Goal: Task Accomplishment & Management: Manage account settings

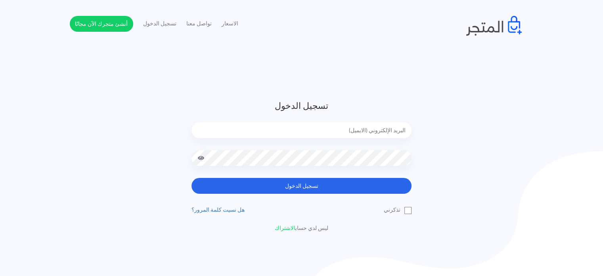
click at [357, 134] on input "email" at bounding box center [302, 130] width 220 height 16
type input "[EMAIL_ADDRESS][DOMAIN_NAME]"
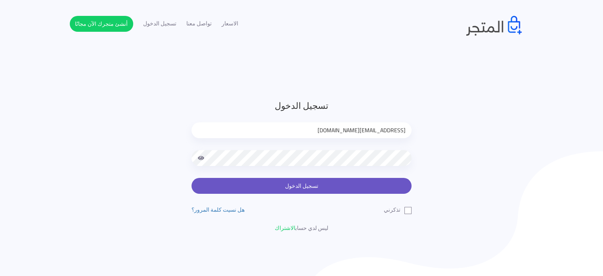
click at [290, 189] on button "تسجيل الدخول" at bounding box center [302, 186] width 220 height 16
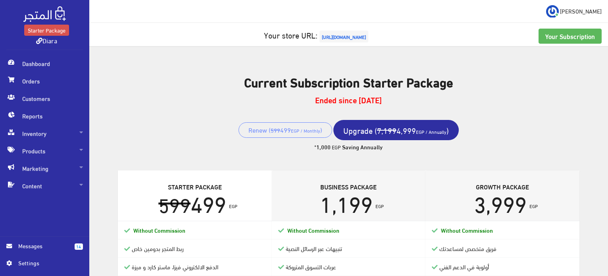
click at [328, 144] on strong "1,000" at bounding box center [323, 146] width 14 height 8
click at [366, 154] on div "Current Subscription Starter Package Ended since 2025-09-07 Renew ( 599 499 EGP…" at bounding box center [348, 113] width 499 height 115
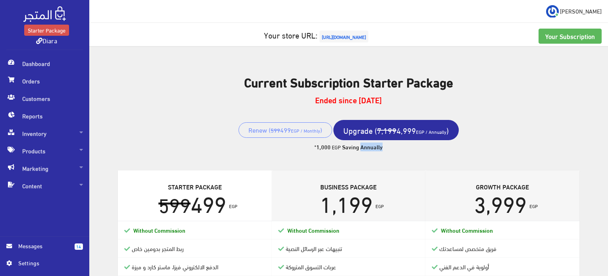
click at [366, 154] on div "Current Subscription Starter Package Ended since 2025-09-07 Renew ( 599 499 EGP…" at bounding box center [348, 113] width 499 height 115
click at [559, 7] on img at bounding box center [552, 11] width 13 height 13
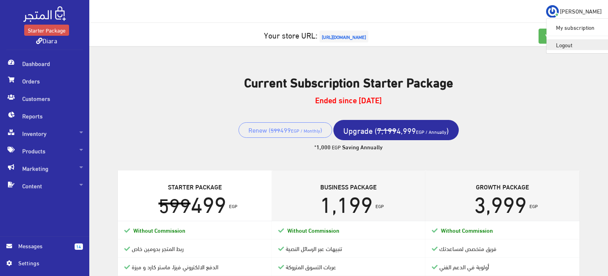
click at [581, 47] on link "Logout" at bounding box center [577, 44] width 63 height 11
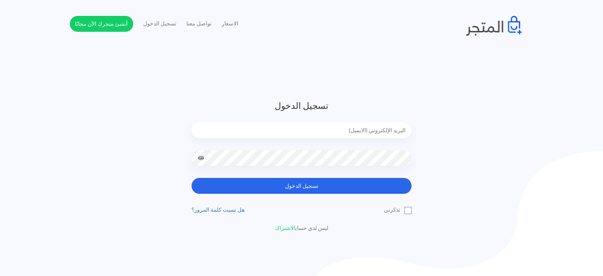
click at [334, 134] on input "email" at bounding box center [302, 130] width 220 height 16
type input "diaraest2024@gmail.com"
click at [192, 178] on button "تسجيل الدخول" at bounding box center [302, 186] width 220 height 16
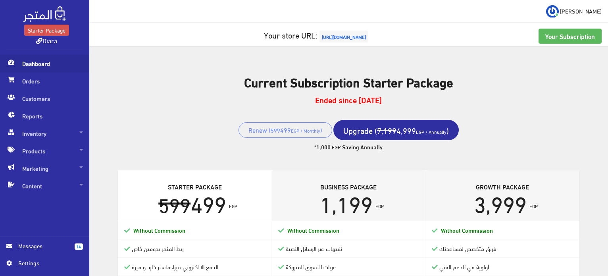
click at [45, 61] on span "Dashboard" at bounding box center [44, 63] width 77 height 17
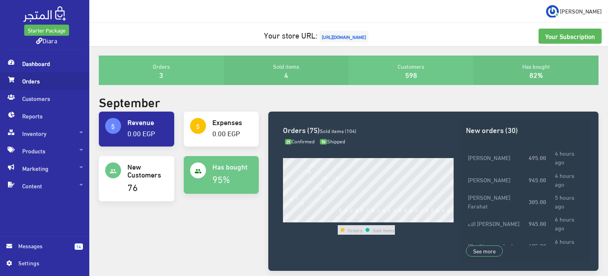
click at [39, 77] on span "Orders" at bounding box center [44, 80] width 77 height 17
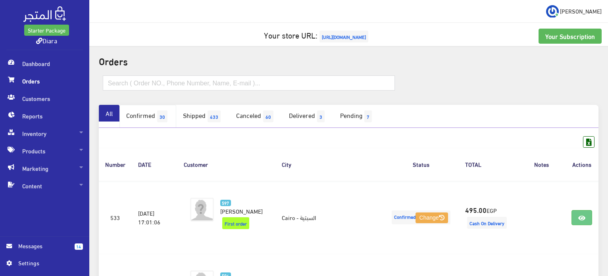
click at [148, 115] on link "Confirmed 30" at bounding box center [147, 116] width 57 height 23
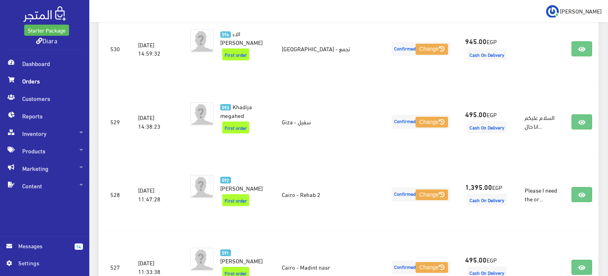
scroll to position [403, 0]
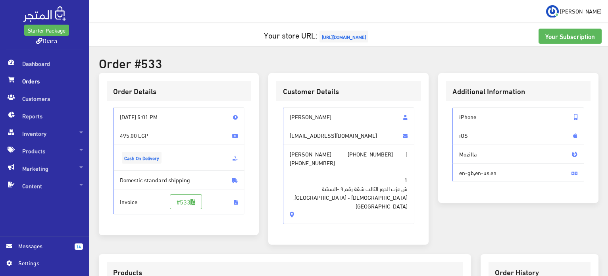
drag, startPoint x: 83, startPoint y: 97, endPoint x: 203, endPoint y: 57, distance: 126.8
click at [203, 57] on h2 "Order #533" at bounding box center [348, 63] width 499 height 14
click at [323, 113] on span "Salma Abdelall" at bounding box center [349, 116] width 132 height 19
drag, startPoint x: 323, startPoint y: 113, endPoint x: 319, endPoint y: 203, distance: 89.8
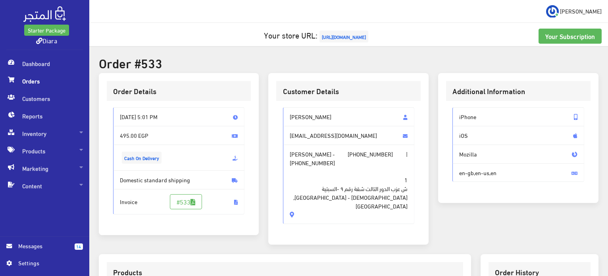
click at [319, 203] on div "Salma Abdelall salmaabdelall55@gmail.com Salma Abdelall - +201061873423 | +2012…" at bounding box center [349, 165] width 132 height 117
copy div "Salma Abdelall salmaabdelall55@gmail.com Salma Abdelall - +201061873423 | +2012…"
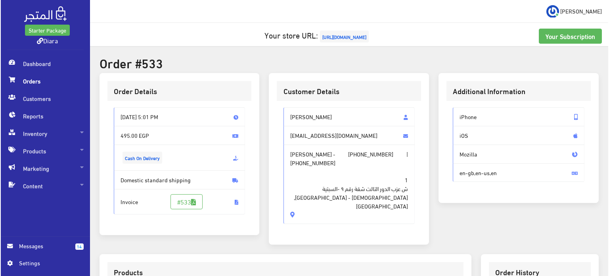
scroll to position [225, 0]
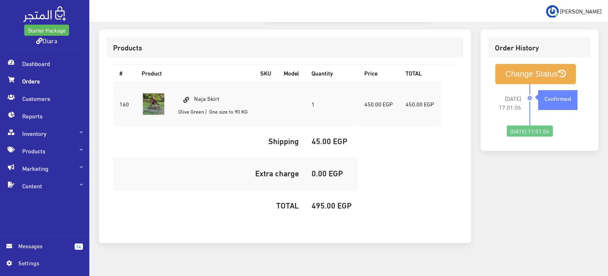
click at [203, 86] on td "Naja Skirt Olive Green | One size to 90 KG" at bounding box center [213, 104] width 82 height 44
copy td "Naja Skirt"
click at [328, 200] on h5 "495.00 EGP" at bounding box center [331, 204] width 40 height 9
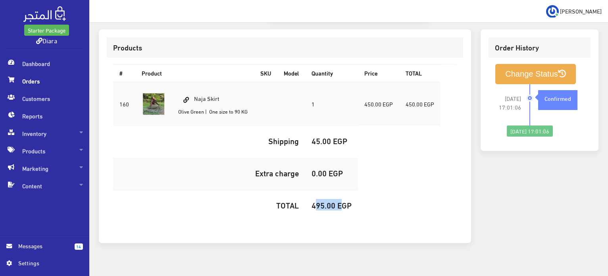
click at [328, 200] on h5 "495.00 EGP" at bounding box center [331, 204] width 40 height 9
copy h5 "495.00"
click at [558, 70] on button "Change Status" at bounding box center [535, 74] width 81 height 20
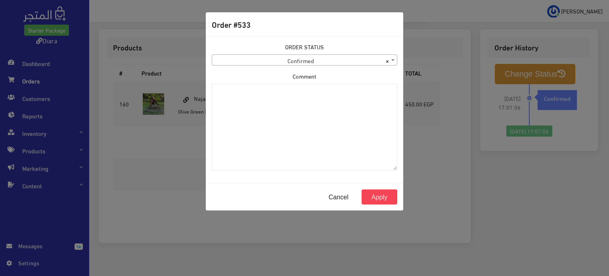
click at [273, 54] on div "ORDER STATUS Confirmed Shipped Canceled Delivered Denied Refused By Customer Pe…" at bounding box center [305, 53] width 186 height 23
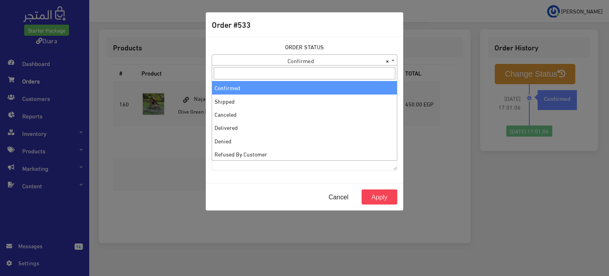
click at [274, 59] on span "× Confirmed" at bounding box center [304, 60] width 185 height 11
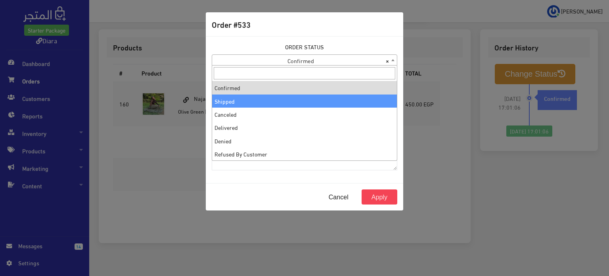
select select "2"
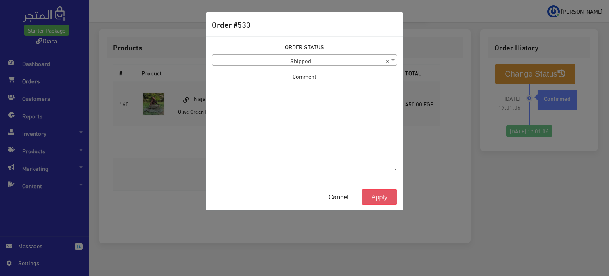
click at [380, 197] on button "Apply" at bounding box center [380, 196] width 36 height 15
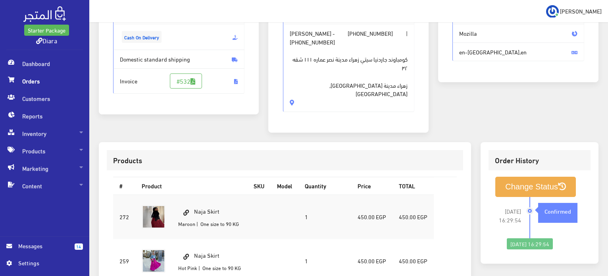
scroll to position [120, 0]
click at [335, 87] on span "كومباوند جاردنيا سيتي زهراء مدينة نصر عماره ١١١ شقه ٣٢ [GEOGRAPHIC_DATA] مدينة …" at bounding box center [349, 73] width 118 height 52
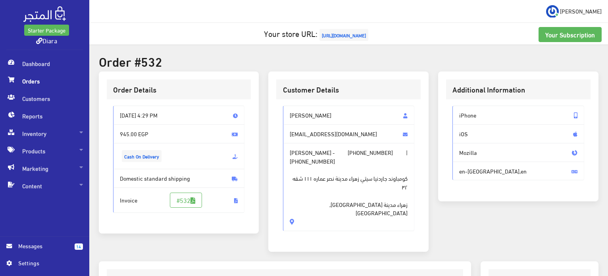
scroll to position [0, 0]
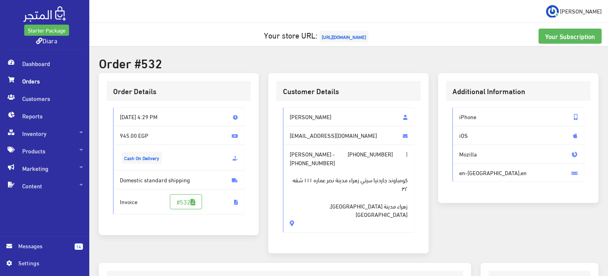
click at [319, 116] on span "Mennatallah Khaled" at bounding box center [349, 116] width 132 height 19
drag, startPoint x: 319, startPoint y: 116, endPoint x: 333, endPoint y: 206, distance: 91.5
click at [333, 206] on div "Mennatallah Khaled drmennak99@gmail.com Mennatallah Khaled - +201033621148 | +2…" at bounding box center [349, 169] width 132 height 125
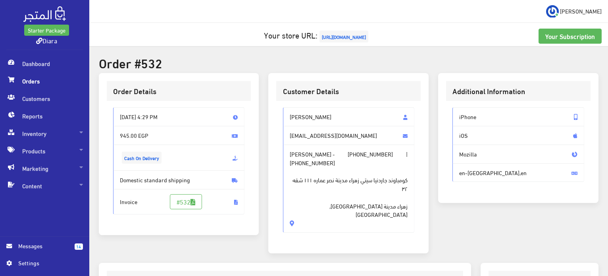
copy div "Mennatallah Khaled drmennak99@gmail.com Mennatallah Khaled - +201033621148 | +2…"
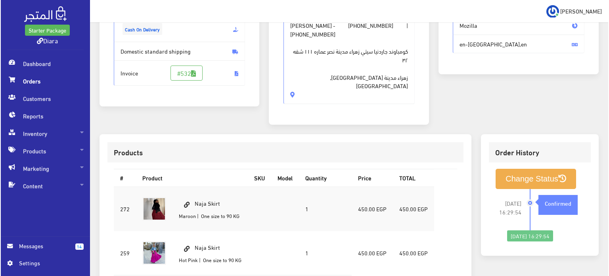
scroll to position [278, 0]
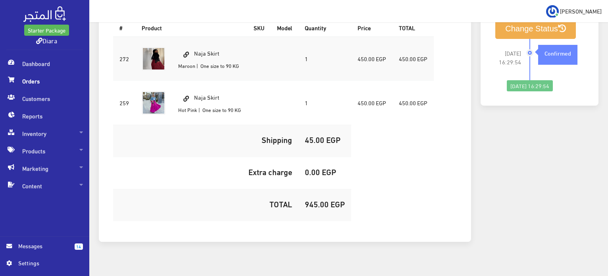
click at [206, 42] on td "Naja Skirt Maroon | One size to 90 KG" at bounding box center [209, 58] width 75 height 44
copy td "Naja Skirt"
click at [332, 199] on h5 "945.00 EGP" at bounding box center [325, 203] width 40 height 9
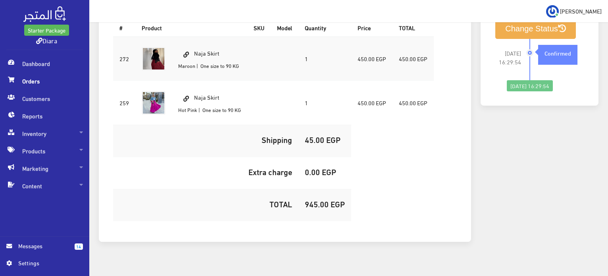
click at [332, 199] on h5 "945.00 EGP" at bounding box center [325, 203] width 40 height 9
click at [324, 199] on h5 "945.00 EGP" at bounding box center [325, 203] width 40 height 9
copy h5 "945.00"
click at [535, 23] on button "Change Status" at bounding box center [535, 29] width 81 height 20
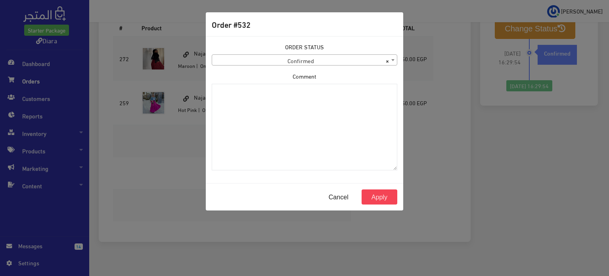
click at [263, 67] on div "ORDER STATUS Confirmed Shipped Canceled Delivered Denied Refused By Customer Pe…" at bounding box center [304, 109] width 195 height 134
click at [266, 63] on span "× Confirmed" at bounding box center [304, 60] width 185 height 11
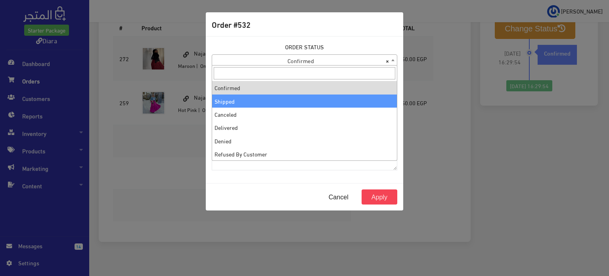
select select "2"
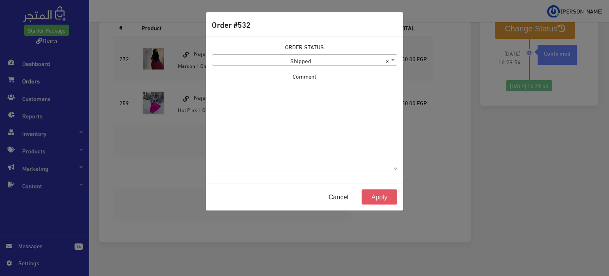
click at [374, 192] on button "Apply" at bounding box center [380, 196] width 36 height 15
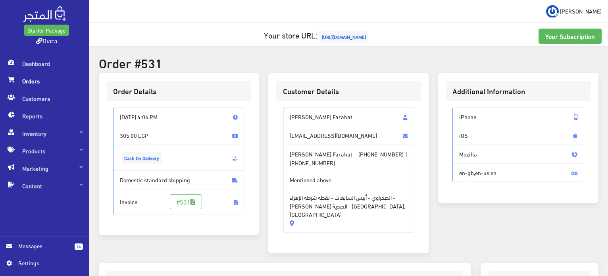
click at [301, 109] on span "[PERSON_NAME] Farahat" at bounding box center [349, 116] width 132 height 19
drag, startPoint x: 301, startPoint y: 109, endPoint x: 324, endPoint y: 207, distance: 99.7
click at [324, 207] on div "[PERSON_NAME] Farahat [EMAIL_ADDRESS][DOMAIN_NAME] [PERSON_NAME] - [PHONE_NUMBE…" at bounding box center [349, 169] width 132 height 125
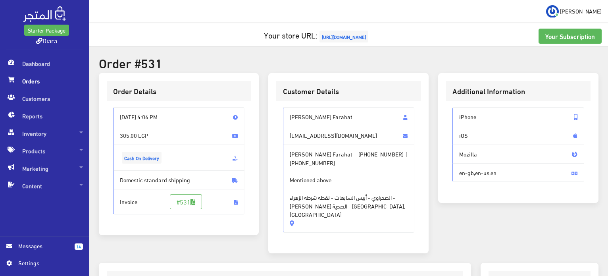
copy div "[PERSON_NAME] Farahat [EMAIL_ADDRESS][DOMAIN_NAME] [PERSON_NAME] Farahat - [PHO…"
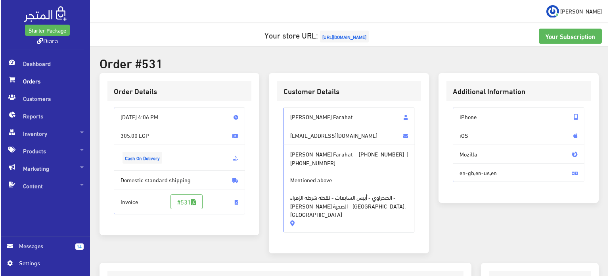
scroll to position [235, 0]
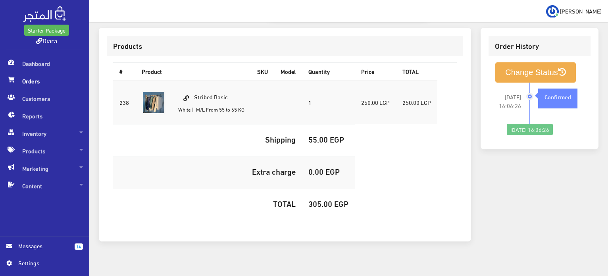
click at [209, 88] on td "Stribed Basic White | M/L From 55 to 65 KG" at bounding box center [211, 102] width 79 height 44
copy td "Stribed Basic"
click at [324, 199] on h5 "305.00 EGP" at bounding box center [328, 203] width 40 height 9
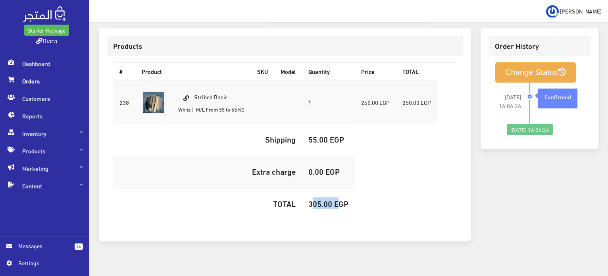
click at [324, 199] on h5 "305.00 EGP" at bounding box center [328, 203] width 40 height 9
copy h5 "305.00"
click at [563, 68] on icon at bounding box center [562, 72] width 8 height 8
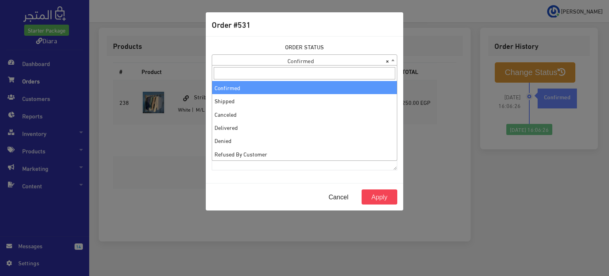
click at [320, 59] on span "× Confirmed" at bounding box center [304, 60] width 185 height 11
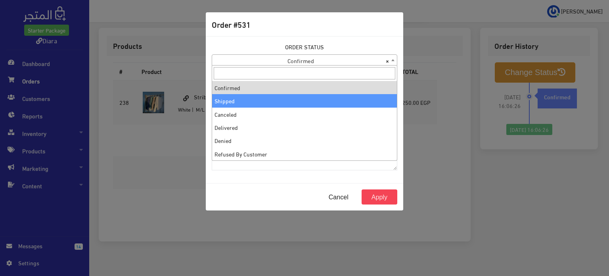
select select "2"
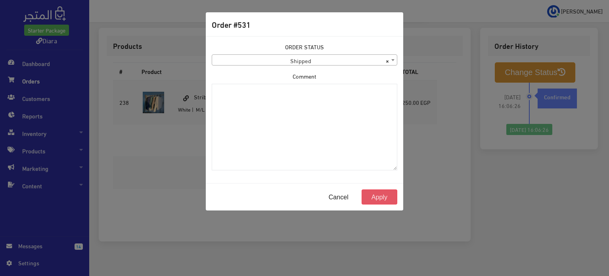
click at [381, 198] on button "Apply" at bounding box center [380, 196] width 36 height 15
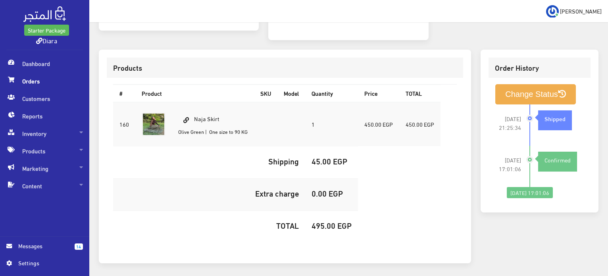
scroll to position [225, 0]
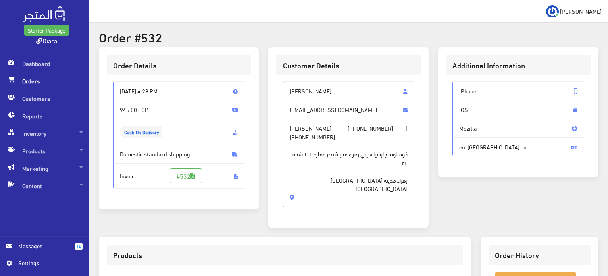
scroll to position [159, 0]
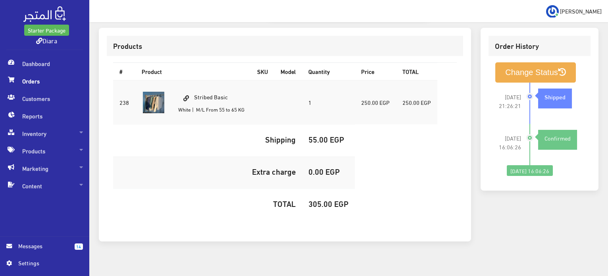
scroll to position [116, 0]
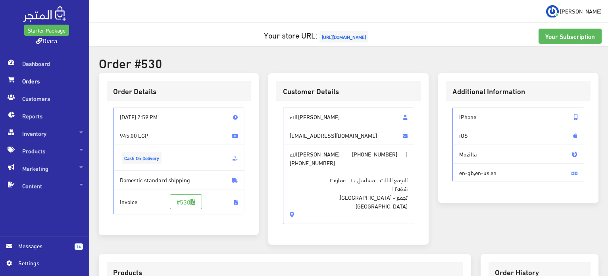
click at [289, 133] on span "[EMAIL_ADDRESS][DOMAIN_NAME]" at bounding box center [349, 135] width 132 height 19
click at [301, 113] on span "الاء [PERSON_NAME]" at bounding box center [349, 116] width 132 height 19
drag, startPoint x: 301, startPoint y: 113, endPoint x: 314, endPoint y: 194, distance: 82.3
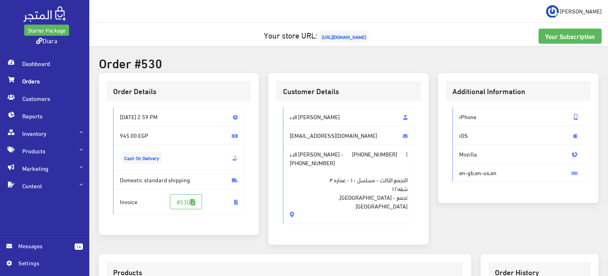
click at [316, 198] on div "الاء [PERSON_NAME] [EMAIL_ADDRESS][DOMAIN_NAME] الاء [PERSON_NAME] - [PHONE_NUM…" at bounding box center [349, 165] width 132 height 117
copy div "الاء Abdellatif [EMAIL_ADDRESS][DOMAIN_NAME] الاء [PERSON_NAME] - [PHONE_NUMBER…"
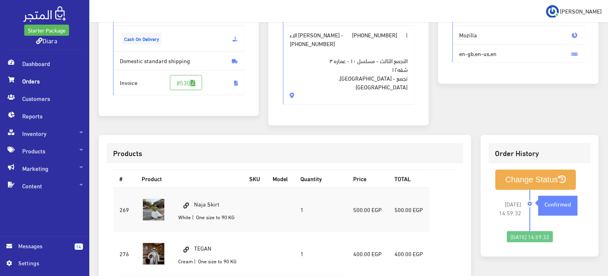
scroll to position [269, 0]
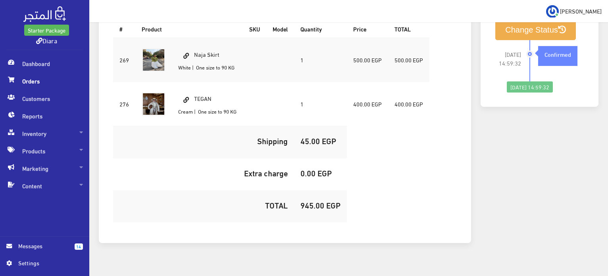
click at [205, 46] on td "Naja Skirt White | One size to 90 KG" at bounding box center [207, 60] width 71 height 44
copy td "Naja Skirt"
click at [313, 200] on h5 "945.00 EGP" at bounding box center [320, 204] width 40 height 9
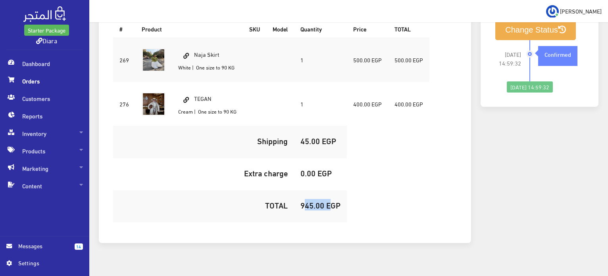
click at [313, 200] on h5 "945.00 EGP" at bounding box center [320, 204] width 40 height 9
click at [312, 200] on h5 "945.00 EGP" at bounding box center [320, 204] width 40 height 9
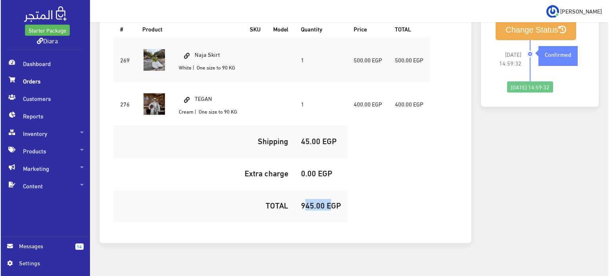
scroll to position [31, 0]
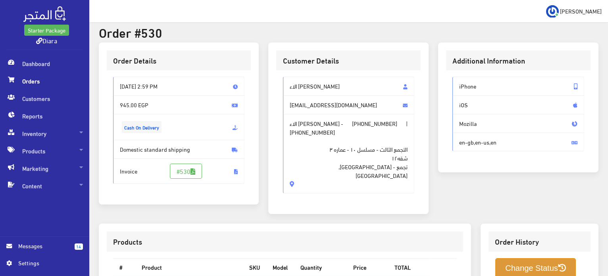
click at [534, 264] on button "Change Status" at bounding box center [535, 268] width 81 height 20
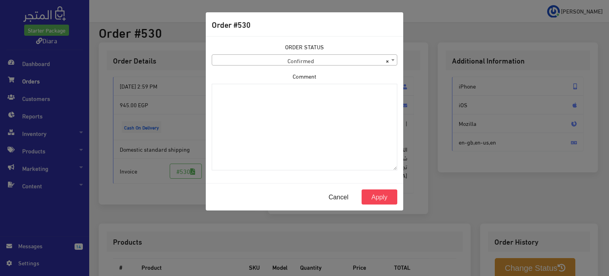
click at [296, 61] on span "× Confirmed" at bounding box center [304, 60] width 185 height 11
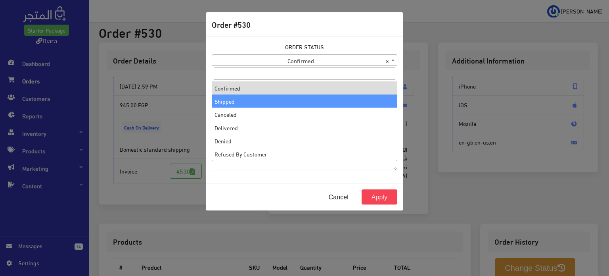
select select "2"
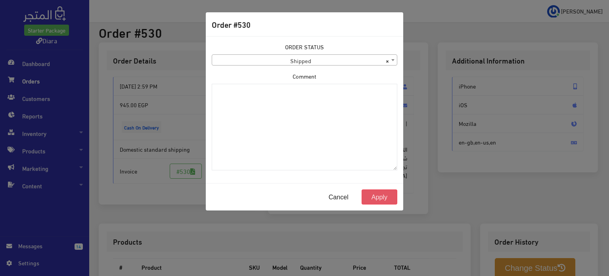
click at [384, 197] on button "Apply" at bounding box center [380, 196] width 36 height 15
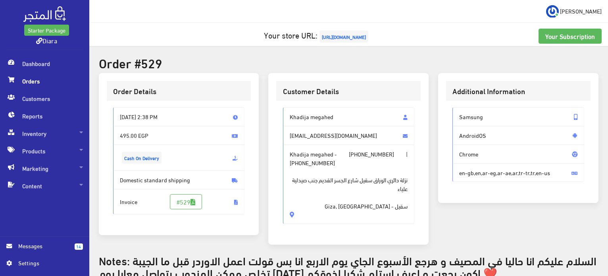
click at [298, 112] on span "Khadija megahed" at bounding box center [349, 116] width 132 height 19
drag, startPoint x: 298, startPoint y: 112, endPoint x: 318, endPoint y: 202, distance: 92.6
click at [320, 205] on div "Khadija megahed khadijamegahed944@gmail.com Khadija megahed - +201152022723 | +…" at bounding box center [349, 165] width 132 height 117
copy div "Khadija megahed khadijamegahed944@gmail.com Khadija megahed - +201152022723 | +…"
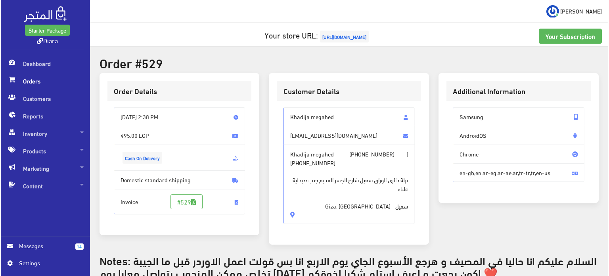
scroll to position [238, 0]
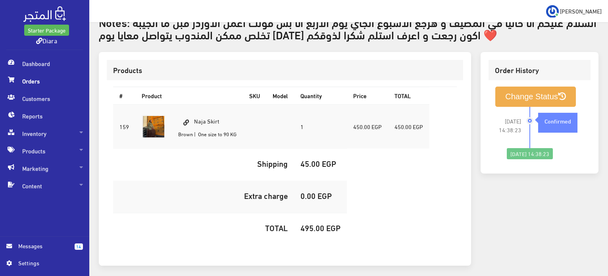
click at [216, 119] on td "Naja Skirt Brown | One size to 90 KG" at bounding box center [207, 126] width 71 height 44
copy td "Naja Skirt"
click at [321, 226] on h5 "495.00 EGP" at bounding box center [320, 227] width 40 height 9
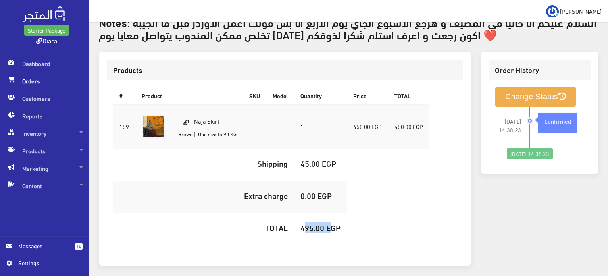
click at [321, 226] on h5 "495.00 EGP" at bounding box center [320, 227] width 40 height 9
copy h5 "495.00"
click at [531, 95] on button "Change Status" at bounding box center [535, 96] width 81 height 20
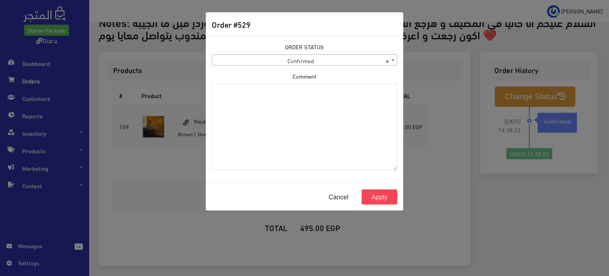
click at [239, 64] on span "× Confirmed" at bounding box center [304, 60] width 185 height 11
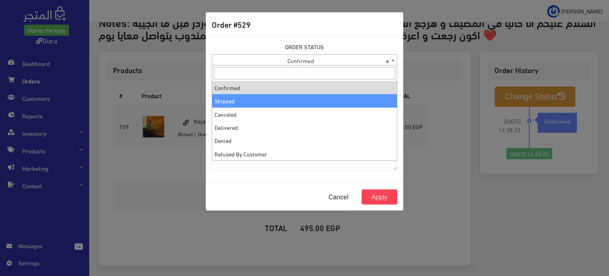
select select "2"
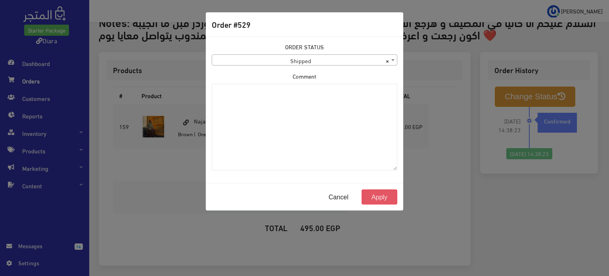
click at [386, 196] on button "Apply" at bounding box center [380, 196] width 36 height 15
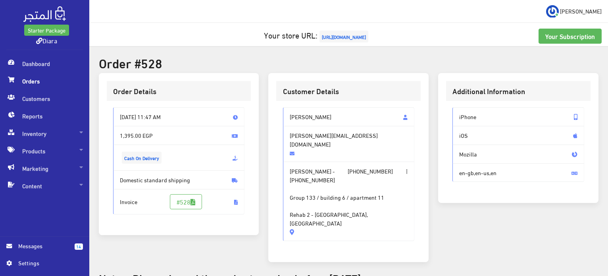
click at [322, 117] on span "[PERSON_NAME]" at bounding box center [349, 116] width 132 height 19
click at [322, 117] on span "Salma mahmoud" at bounding box center [349, 116] width 132 height 19
drag, startPoint x: 322, startPoint y: 117, endPoint x: 307, endPoint y: 198, distance: 82.6
click at [307, 198] on div "Salma mahmoud Mariam.essmat04@gmail.com Salma mahmoud - +201029608828 | +201008…" at bounding box center [349, 174] width 132 height 134
copy div "Salma mahmoud Mariam.essmat04@gmail.com Salma mahmoud - +201029608828 | +201008…"
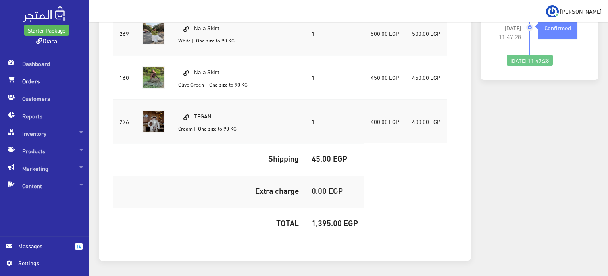
scroll to position [217, 0]
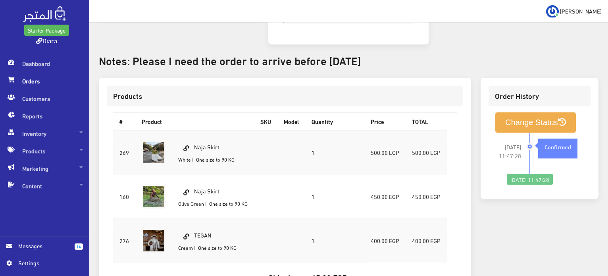
click at [204, 130] on td "Naja Skirt White | One size to 90 KG" at bounding box center [213, 152] width 82 height 44
copy td "Naja Skirt"
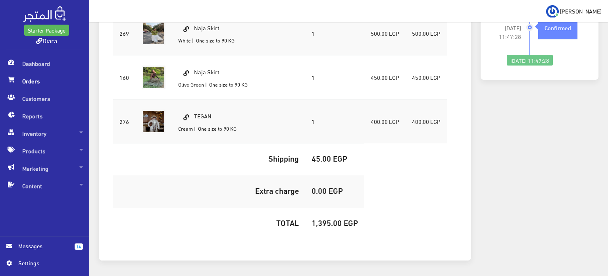
click at [328, 218] on h5 "1,395.00 EGP" at bounding box center [334, 222] width 46 height 9
copy h5 "1,395.00"
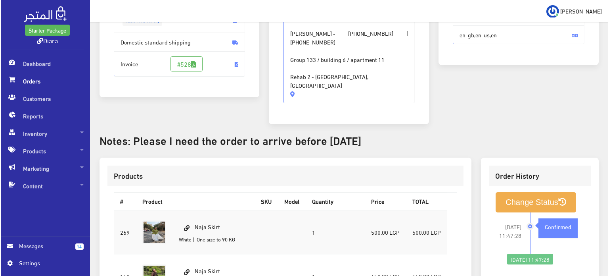
scroll to position [138, 0]
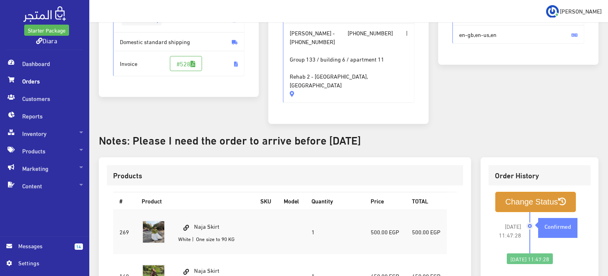
click at [525, 192] on button "Change Status" at bounding box center [535, 202] width 81 height 20
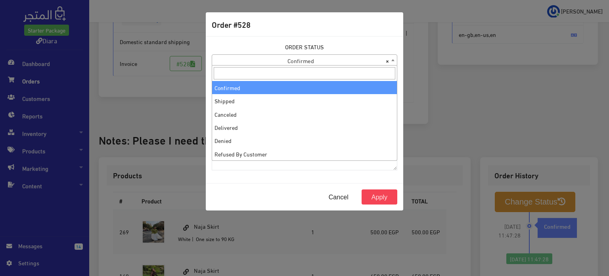
click at [287, 58] on span "× Confirmed" at bounding box center [304, 60] width 185 height 11
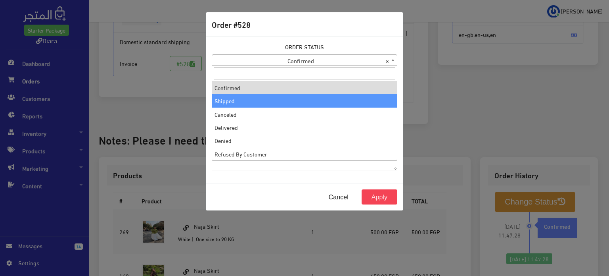
select select "2"
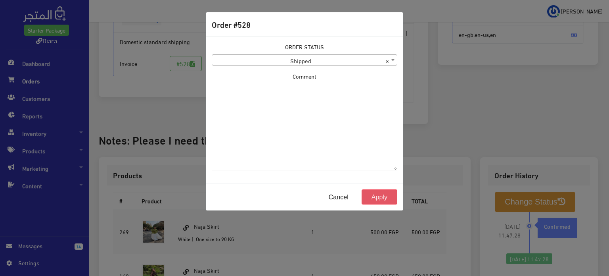
click at [379, 196] on button "Apply" at bounding box center [380, 196] width 36 height 15
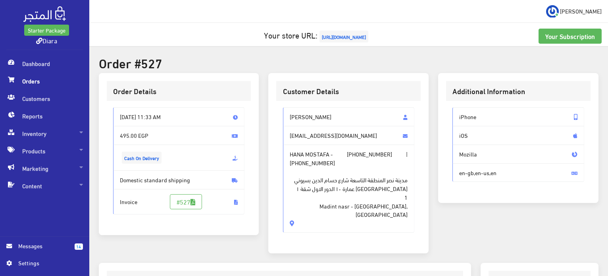
click at [319, 108] on span "[PERSON_NAME]" at bounding box center [349, 116] width 132 height 19
drag, startPoint x: 319, startPoint y: 108, endPoint x: 319, endPoint y: 212, distance: 104.3
click at [319, 212] on div "[PERSON_NAME] [EMAIL_ADDRESS][DOMAIN_NAME] [PERSON_NAME] - [PHONE_NUMBER] | [PH…" at bounding box center [349, 169] width 132 height 125
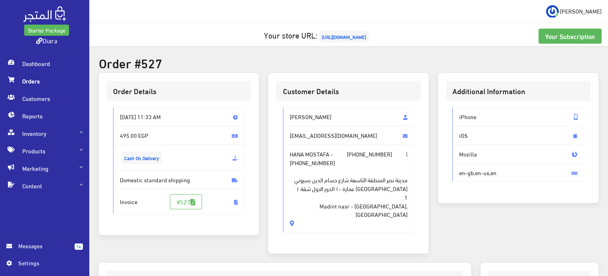
copy div "HANA MOSTAFA [EMAIL_ADDRESS][DOMAIN_NAME] [PERSON_NAME] - [PHONE_NUMBER] | [PHO…"
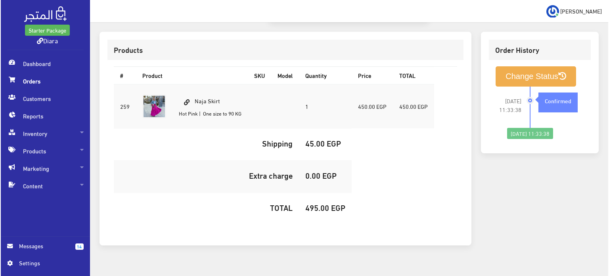
scroll to position [235, 0]
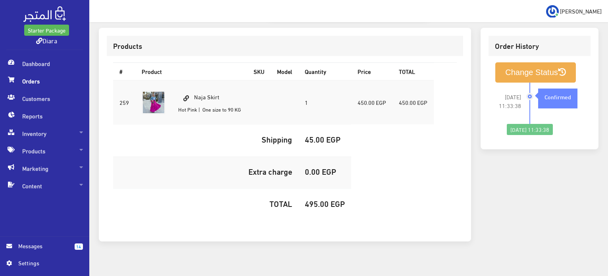
click at [211, 80] on td "Naja Skirt Hot Pink | One size to 90 KG" at bounding box center [209, 102] width 75 height 44
copy td "Naja Skirt"
click at [317, 199] on h5 "495.00 EGP" at bounding box center [325, 203] width 40 height 9
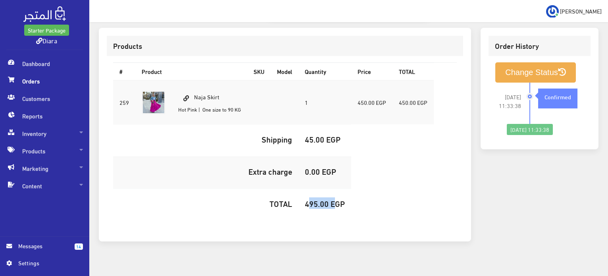
click at [317, 199] on h5 "495.00 EGP" at bounding box center [325, 203] width 40 height 9
copy h5 "495.00"
click at [536, 62] on button "Change Status" at bounding box center [535, 72] width 81 height 20
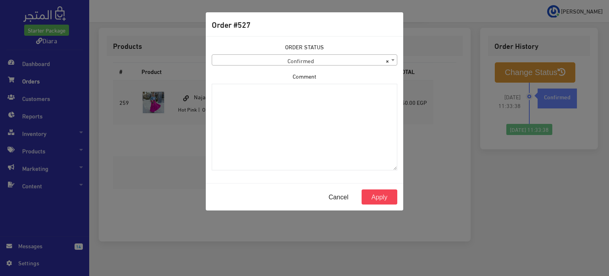
click at [266, 56] on span "× Confirmed" at bounding box center [304, 60] width 185 height 11
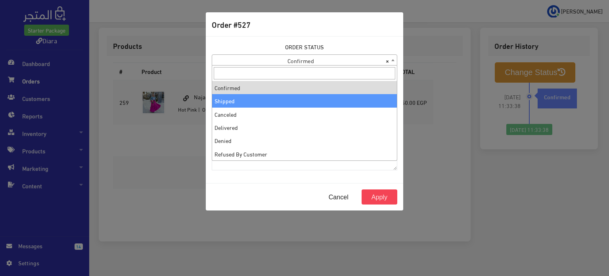
select select "2"
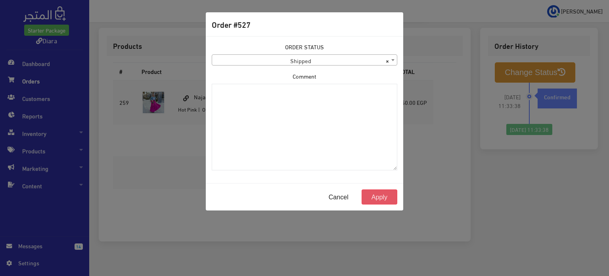
click at [388, 196] on button "Apply" at bounding box center [380, 196] width 36 height 15
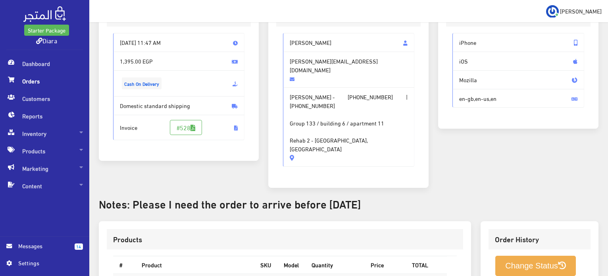
scroll to position [238, 0]
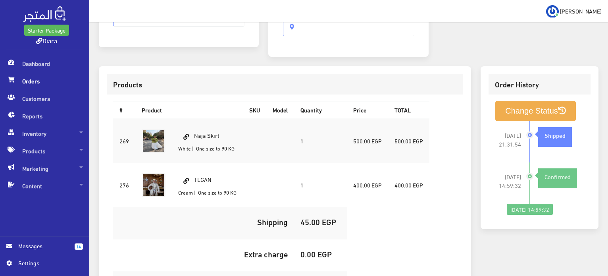
scroll to position [189, 0]
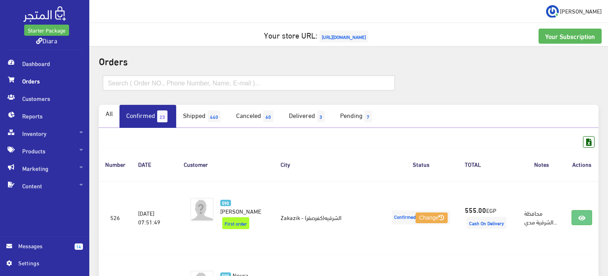
click at [152, 81] on input "text" at bounding box center [249, 82] width 292 height 15
type input "533"
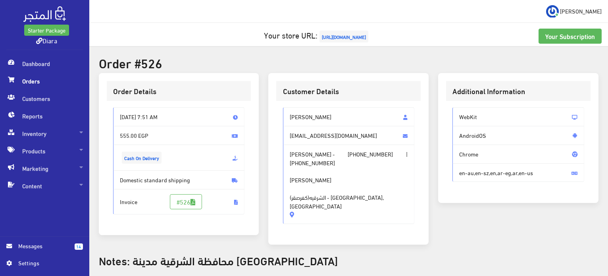
click at [319, 122] on span "[PERSON_NAME]" at bounding box center [349, 116] width 132 height 19
drag, startPoint x: 319, startPoint y: 122, endPoint x: 323, endPoint y: 138, distance: 15.8
click at [323, 138] on div "[PERSON_NAME] [EMAIL_ADDRESS][DOMAIN_NAME] [PERSON_NAME] - [PHONE_NUMBER] | [PH…" at bounding box center [349, 165] width 132 height 117
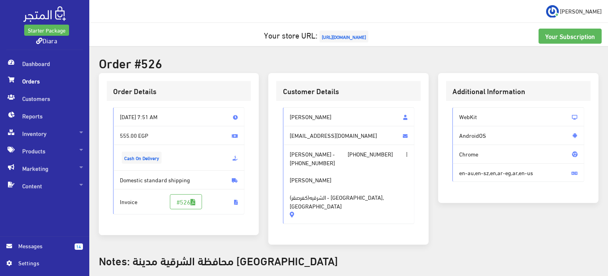
click at [322, 116] on span "[PERSON_NAME]" at bounding box center [349, 116] width 132 height 19
drag, startPoint x: 322, startPoint y: 116, endPoint x: 328, endPoint y: 192, distance: 75.6
click at [328, 192] on div "[PERSON_NAME] [EMAIL_ADDRESS][DOMAIN_NAME] [PERSON_NAME] - [PHONE_NUMBER] | [PH…" at bounding box center [349, 165] width 132 height 117
copy div "وفاء [PERSON_NAME] [EMAIL_ADDRESS][DOMAIN_NAME] [PERSON_NAME] - [PHONE_NUMBER] …"
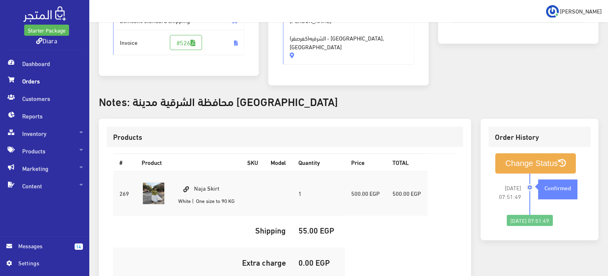
scroll to position [198, 0]
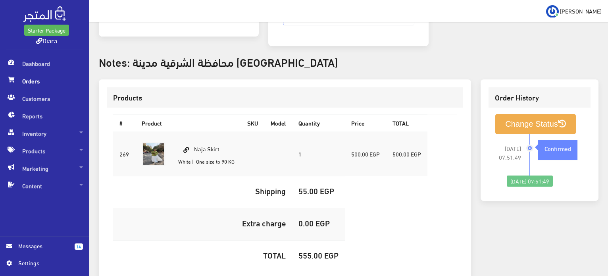
click at [199, 132] on td "Naja Skirt White | One size to 90 KG" at bounding box center [206, 154] width 69 height 44
copy td "Naja Skirt"
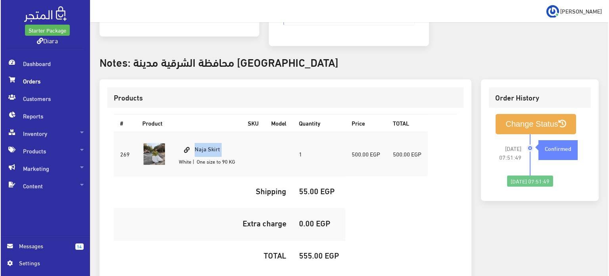
scroll to position [248, 0]
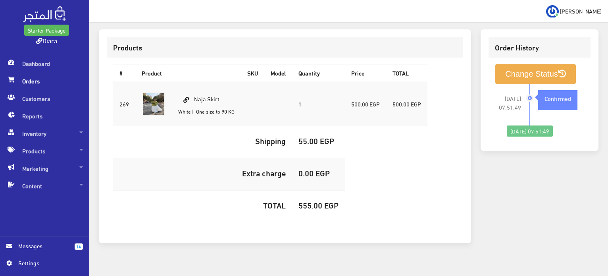
click at [316, 200] on h5 "555.00 EGP" at bounding box center [318, 204] width 40 height 9
copy h5 "555.00"
click at [513, 84] on li "[DATE] 07:51:49 Confirmed" at bounding box center [539, 104] width 89 height 41
click at [516, 65] on button "Change Status" at bounding box center [535, 74] width 81 height 20
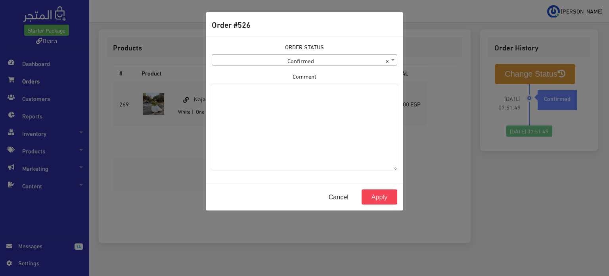
click at [314, 60] on span "× Confirmed" at bounding box center [304, 60] width 185 height 11
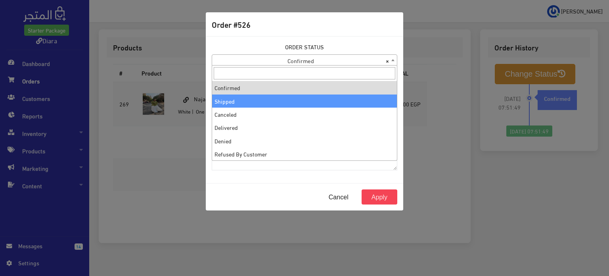
select select "2"
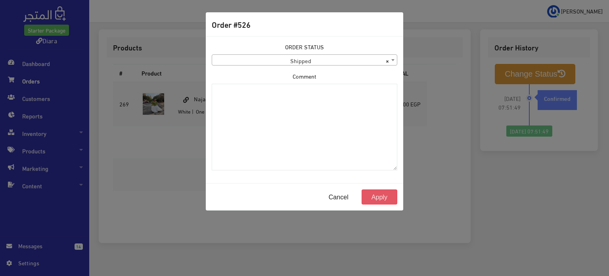
click at [392, 202] on button "Apply" at bounding box center [380, 196] width 36 height 15
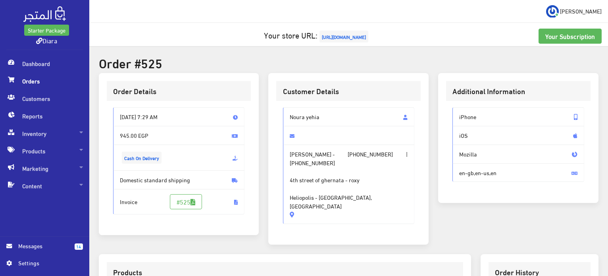
click at [307, 114] on span "Noura yehia" at bounding box center [349, 116] width 132 height 19
drag, startPoint x: 307, startPoint y: 114, endPoint x: 320, endPoint y: 194, distance: 81.7
click at [320, 194] on div "[PERSON_NAME] [PERSON_NAME] - [PHONE_NUMBER] | [PHONE_NUMBER] 4th street of ghe…" at bounding box center [349, 165] width 132 height 117
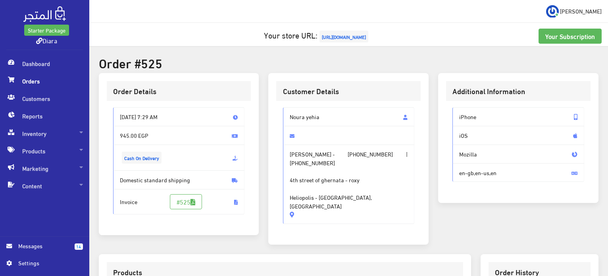
copy div "[PERSON_NAME] [PERSON_NAME] - [PHONE_NUMBER] | [PHONE_NUMBER] [GEOGRAPHIC_DATA]…"
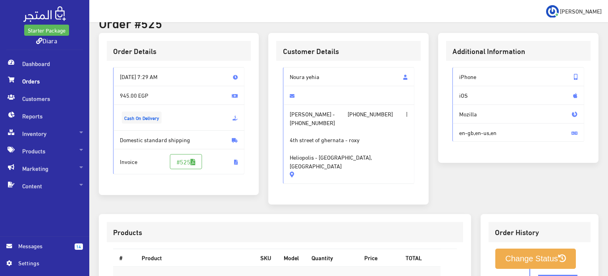
scroll to position [79, 0]
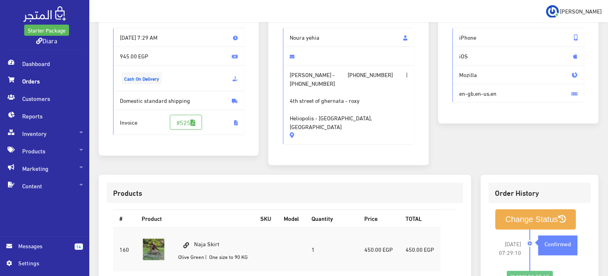
click at [207, 236] on td "Naja Skirt [PERSON_NAME] | One size to 90 KG" at bounding box center [213, 249] width 82 height 44
click at [208, 234] on td "Naja Skirt Olive Green | One size to 90 KG" at bounding box center [213, 249] width 82 height 44
copy td "Naja Skirt"
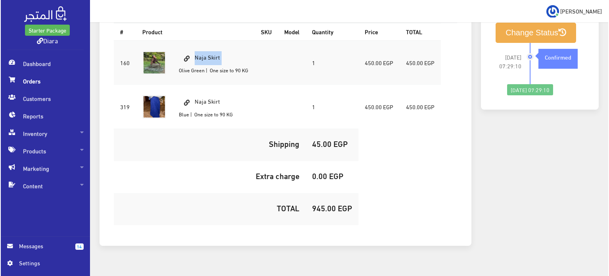
scroll to position [269, 0]
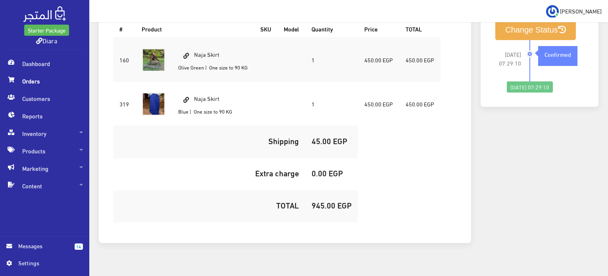
click at [324, 201] on td "945.00 EGP" at bounding box center [331, 206] width 53 height 32
click at [323, 200] on h5 "945.00 EGP" at bounding box center [331, 204] width 40 height 9
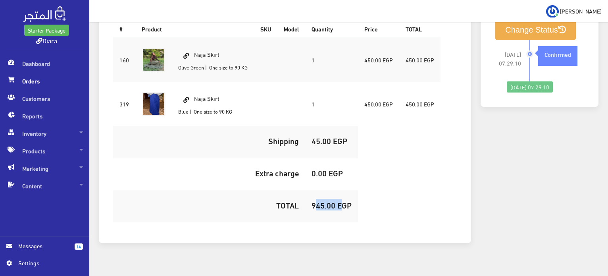
click at [323, 200] on h5 "945.00 EGP" at bounding box center [331, 204] width 40 height 9
click at [517, 25] on button "Change Status" at bounding box center [535, 30] width 81 height 20
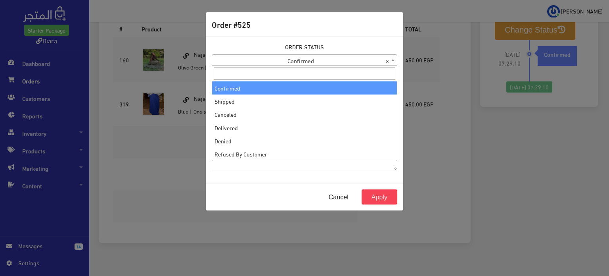
click at [268, 63] on span "× Confirmed" at bounding box center [304, 60] width 185 height 11
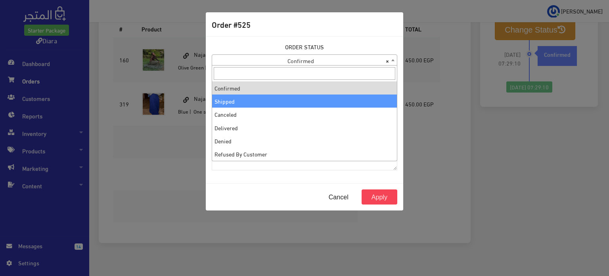
select select "2"
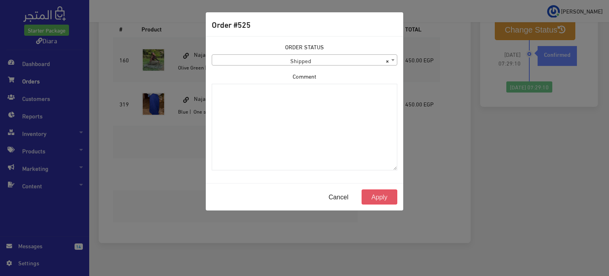
click at [374, 199] on button "Apply" at bounding box center [380, 196] width 36 height 15
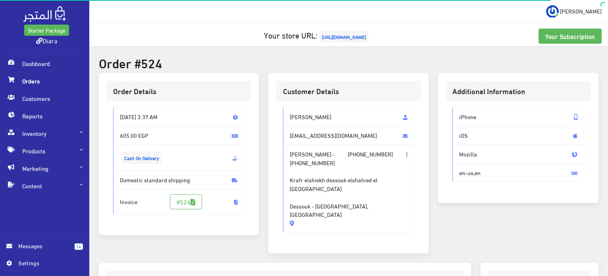
click at [301, 120] on span "[PERSON_NAME]" at bounding box center [349, 116] width 132 height 19
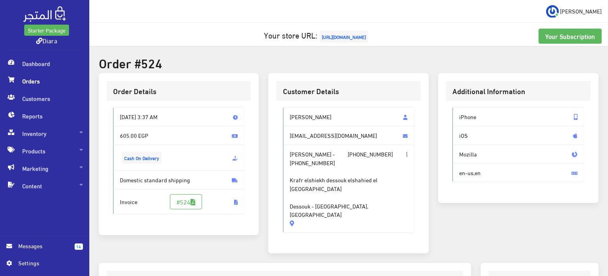
drag, startPoint x: 301, startPoint y: 120, endPoint x: 310, endPoint y: 202, distance: 82.5
click at [310, 202] on div "[PERSON_NAME] [EMAIL_ADDRESS][DOMAIN_NAME] [PERSON_NAME] - [PHONE_NUMBER] | [PH…" at bounding box center [349, 169] width 132 height 125
copy div "[PERSON_NAME] [EMAIL_ADDRESS][DOMAIN_NAME] [PERSON_NAME] - [PHONE_NUMBER] | [PH…"
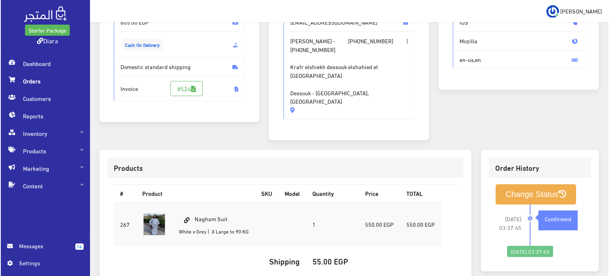
scroll to position [226, 0]
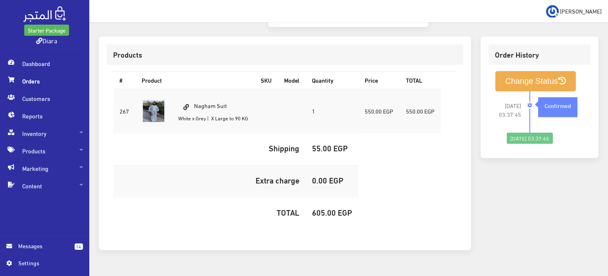
click at [202, 89] on td "Nagham Suit White x Grey | X Large to 90 KG" at bounding box center [213, 111] width 83 height 44
copy td "Nagham Suit"
click at [338, 207] on h5 "605.00 EGP" at bounding box center [332, 211] width 40 height 9
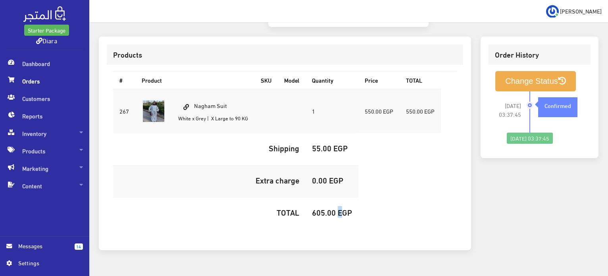
click at [337, 207] on h5 "605.00 EGP" at bounding box center [332, 211] width 40 height 9
click at [330, 207] on h5 "605.00 EGP" at bounding box center [332, 211] width 40 height 9
copy h5 "605.00"
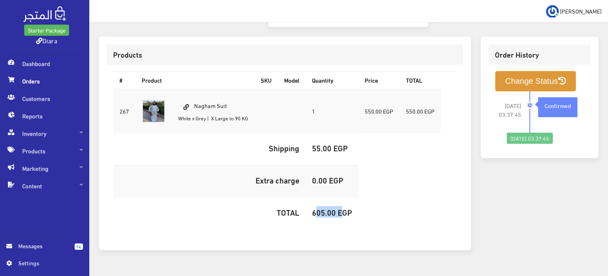
click at [545, 71] on button "Change Status" at bounding box center [535, 81] width 81 height 20
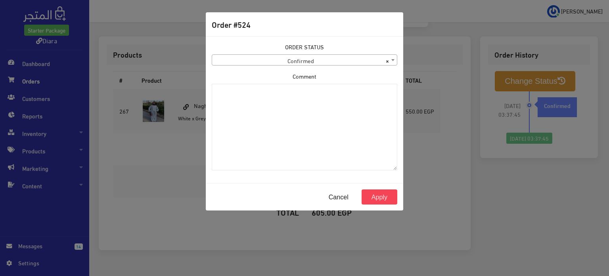
click at [273, 64] on span "× Confirmed" at bounding box center [304, 60] width 185 height 11
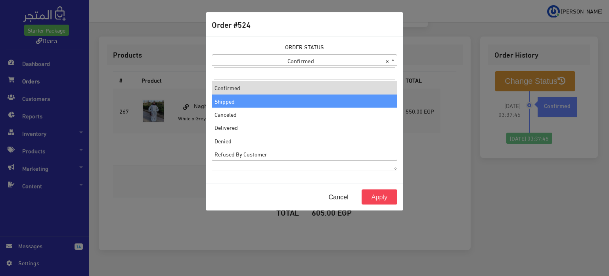
select select "2"
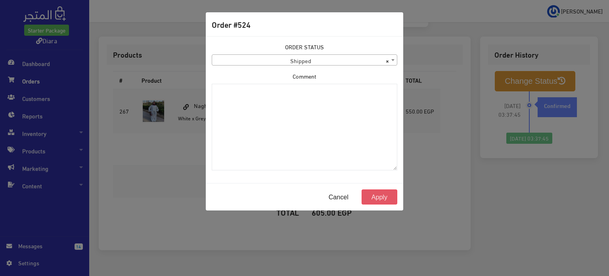
click at [381, 195] on button "Apply" at bounding box center [380, 196] width 36 height 15
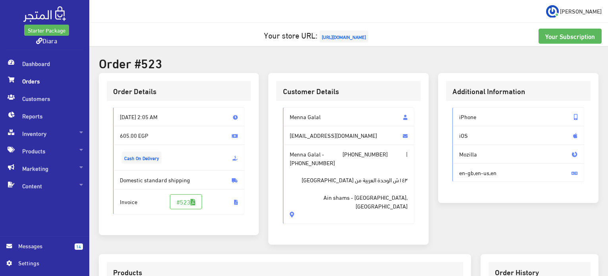
click at [306, 112] on span "Menna Galal" at bounding box center [349, 116] width 132 height 19
drag, startPoint x: 306, startPoint y: 112, endPoint x: 338, endPoint y: 209, distance: 102.2
click at [338, 209] on div "Menna Galal [EMAIL_ADDRESS][DOMAIN_NAME] Menna Galal - [PHONE_NUMBER] | [PHONE_…" at bounding box center [349, 165] width 132 height 117
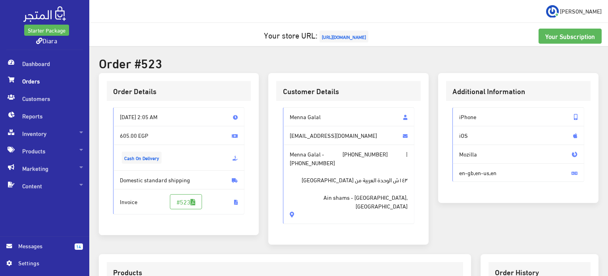
copy div "Menna Galal [EMAIL_ADDRESS][DOMAIN_NAME] Menna Galal - [PHONE_NUMBER] | [PHONE_…"
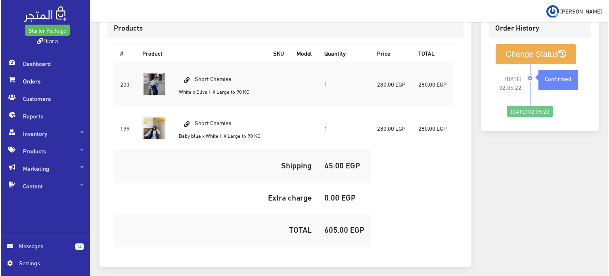
scroll to position [270, 0]
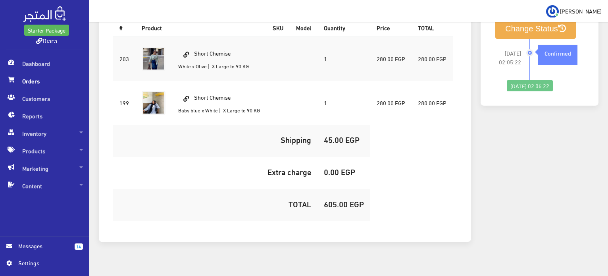
click at [213, 38] on td "Short Chemise White x Olive | X Large to 90 KG" at bounding box center [219, 58] width 94 height 44
copy td "Short Chemise"
click at [330, 199] on h5 "605.00 EGP" at bounding box center [344, 203] width 40 height 9
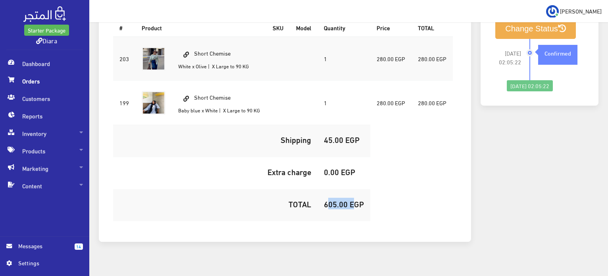
click at [330, 199] on h5 "605.00 EGP" at bounding box center [344, 203] width 40 height 9
copy h5 "605.00"
click at [523, 26] on button "Change Status" at bounding box center [535, 29] width 81 height 20
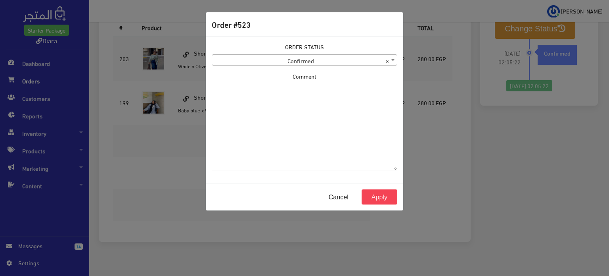
click at [278, 49] on div "ORDER STATUS Confirmed Shipped Canceled Delivered Denied Refused By Customer Pe…" at bounding box center [305, 53] width 186 height 23
click at [275, 57] on span "× Confirmed" at bounding box center [304, 60] width 185 height 11
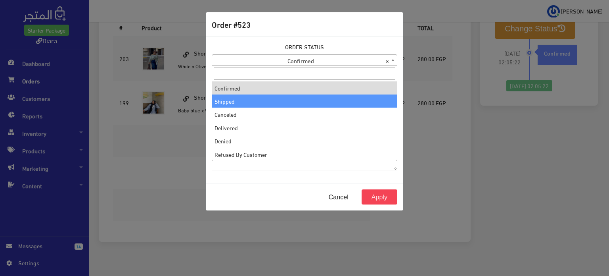
select select "2"
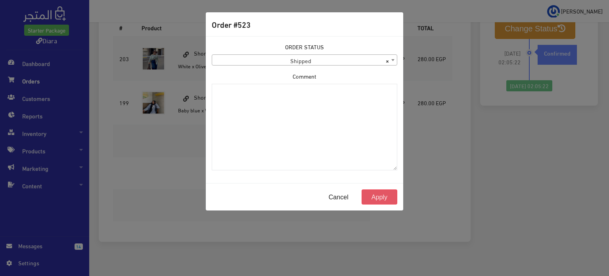
click at [368, 195] on button "Apply" at bounding box center [380, 196] width 36 height 15
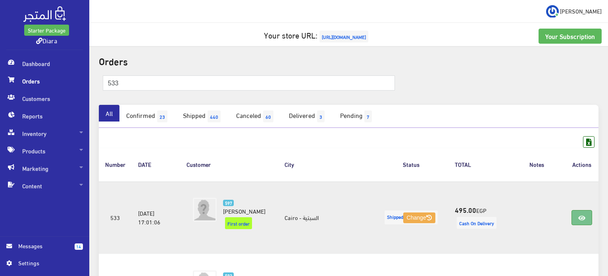
click at [585, 216] on link at bounding box center [581, 217] width 21 height 15
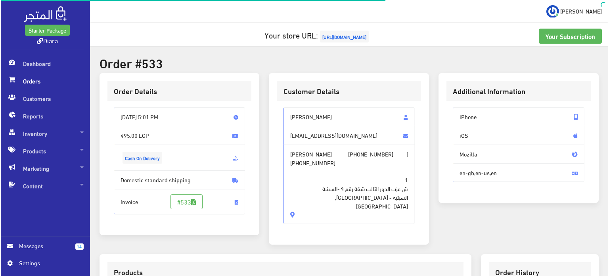
scroll to position [225, 0]
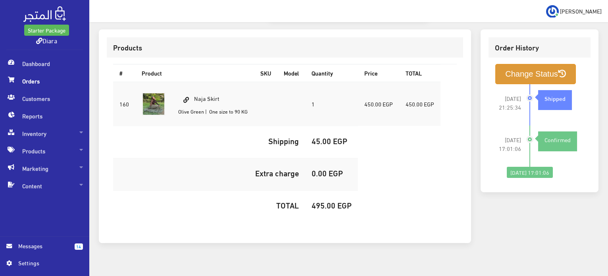
click at [524, 65] on button "Change Status" at bounding box center [535, 74] width 81 height 20
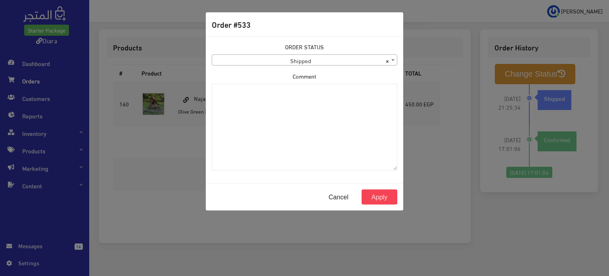
click at [292, 53] on div "ORDER STATUS Confirmed Shipped Canceled Delivered Denied Refused By Customer Pe…" at bounding box center [305, 53] width 186 height 23
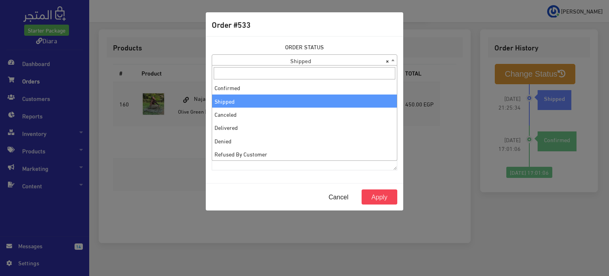
click at [290, 61] on span "× Shipped" at bounding box center [304, 60] width 185 height 11
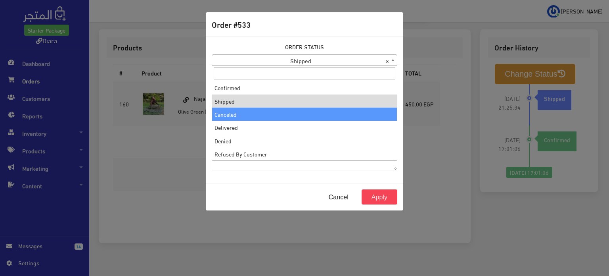
select select "3"
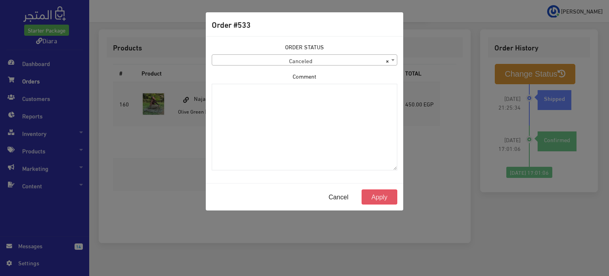
click at [392, 194] on button "Apply" at bounding box center [380, 196] width 36 height 15
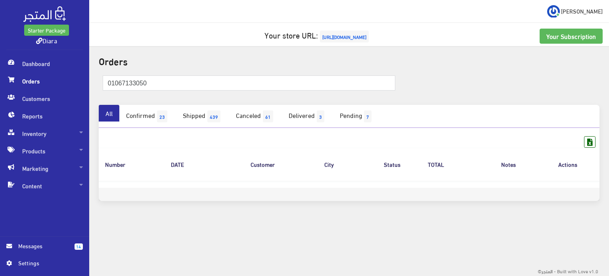
click at [56, 80] on span "Orders" at bounding box center [44, 80] width 77 height 17
click at [36, 77] on span "Orders" at bounding box center [44, 80] width 77 height 17
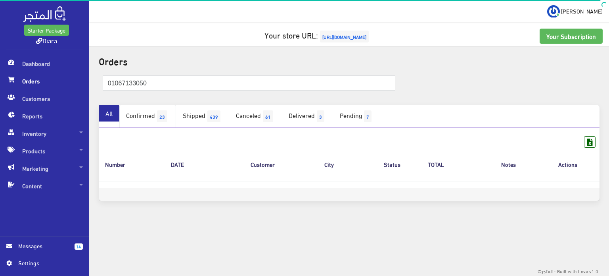
click at [148, 118] on link "Confirmed 23" at bounding box center [147, 116] width 57 height 23
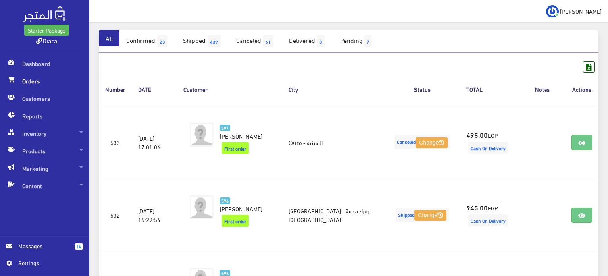
scroll to position [90, 0]
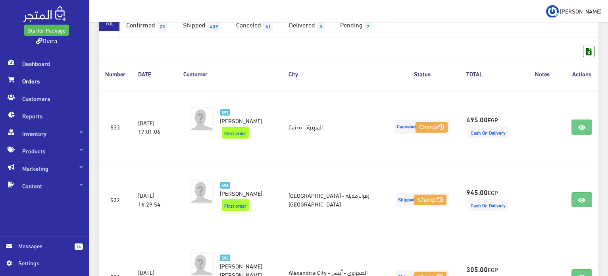
click at [149, 25] on link "Confirmed 23" at bounding box center [147, 25] width 57 height 23
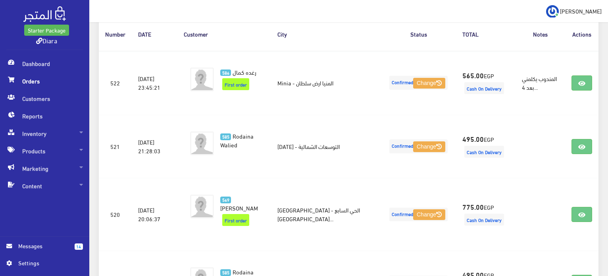
scroll to position [142, 0]
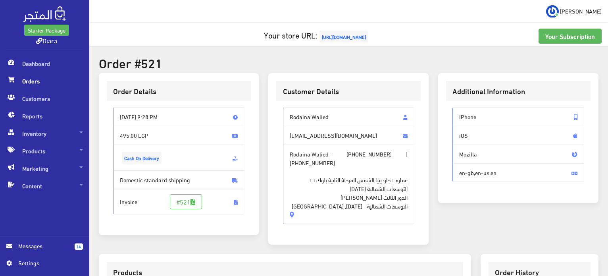
click at [303, 110] on span "Rodaina Walied" at bounding box center [349, 116] width 132 height 19
click at [303, 109] on span "Rodaina Walied" at bounding box center [349, 116] width 132 height 19
drag, startPoint x: 303, startPoint y: 109, endPoint x: 321, endPoint y: 204, distance: 96.5
click at [321, 207] on div "Rodaina Walied [EMAIL_ADDRESS][DOMAIN_NAME] Rodaina Walied - [PHONE_NUMBER] | […" at bounding box center [349, 165] width 132 height 117
copy div "Rodaina Walied [EMAIL_ADDRESS][DOMAIN_NAME] Rodaina Walied - [PHONE_NUMBER] | […"
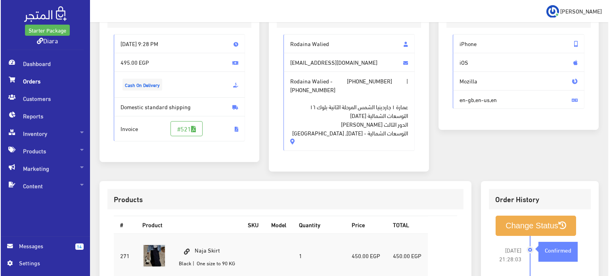
scroll to position [235, 0]
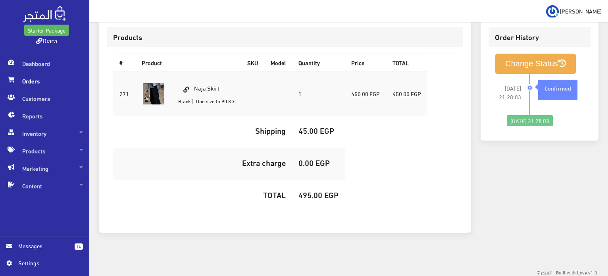
click at [207, 84] on td "Naja Skirt Black | One size to 90 KG" at bounding box center [206, 93] width 69 height 44
copy td "Naja Skirt"
click at [317, 195] on h5 "495.00 EGP" at bounding box center [318, 194] width 40 height 9
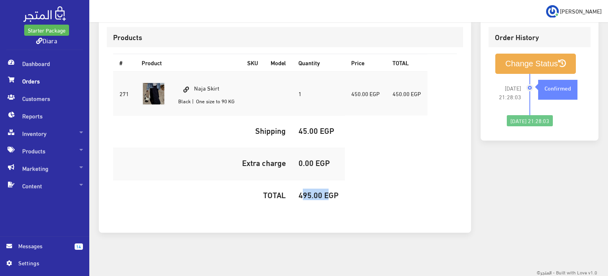
click at [317, 195] on h5 "495.00 EGP" at bounding box center [318, 194] width 40 height 9
copy h5 "495.00"
click at [499, 76] on li "[DATE] 21:28:03 Confirmed" at bounding box center [539, 94] width 89 height 41
click at [502, 69] on button "Change Status" at bounding box center [535, 64] width 81 height 20
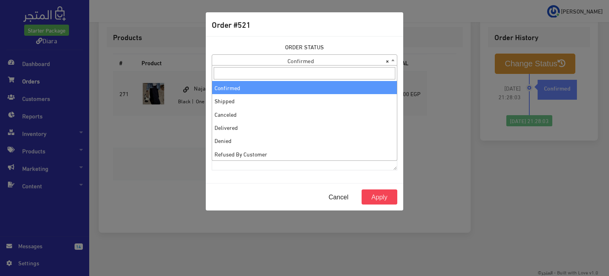
click at [279, 63] on span "× Confirmed" at bounding box center [304, 60] width 185 height 11
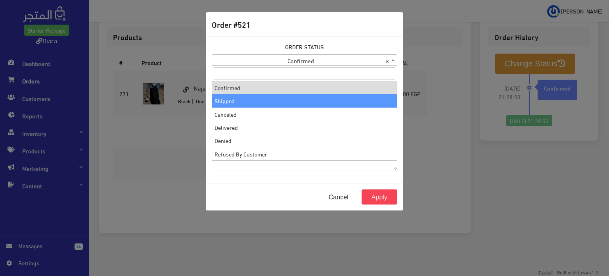
select select "2"
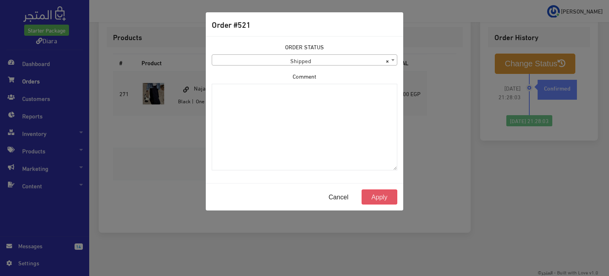
click at [388, 200] on button "Apply" at bounding box center [380, 196] width 36 height 15
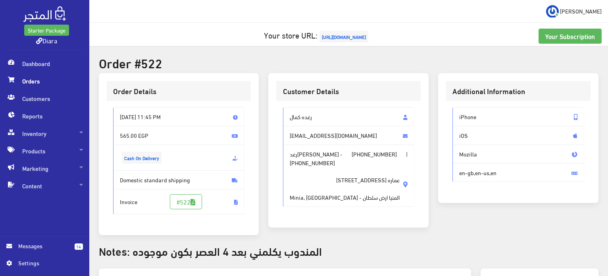
click at [309, 117] on span "رغده كمال" at bounding box center [349, 116] width 132 height 19
click at [307, 124] on span "رغده كمال" at bounding box center [349, 116] width 132 height 19
click at [306, 117] on span "رغده كمال" at bounding box center [349, 116] width 132 height 19
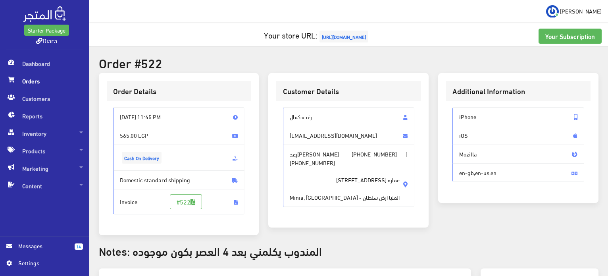
drag, startPoint x: 306, startPoint y: 117, endPoint x: 305, endPoint y: 188, distance: 70.6
click at [305, 188] on div "رغده كمال raghda.mayhoub@yahoo.com رغده كمال - +201003298729 | +201003298729 عم…" at bounding box center [349, 156] width 132 height 99
copy div "رغده كمال raghda.mayhoub@yahoo.com رغده كمال - +201003298729 | +201003298729 عم…"
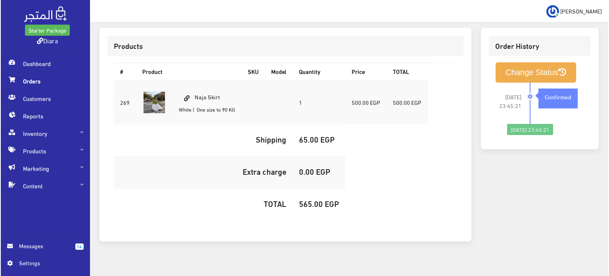
scroll to position [248, 0]
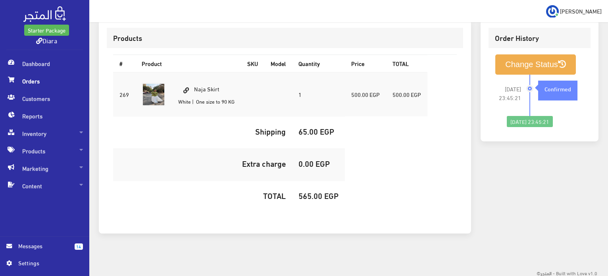
click at [211, 85] on td "Naja Skirt White | One size to 90 KG" at bounding box center [206, 94] width 69 height 44
copy td "Naja Skirt"
click at [314, 195] on h5 "565.00 EGP" at bounding box center [318, 195] width 40 height 9
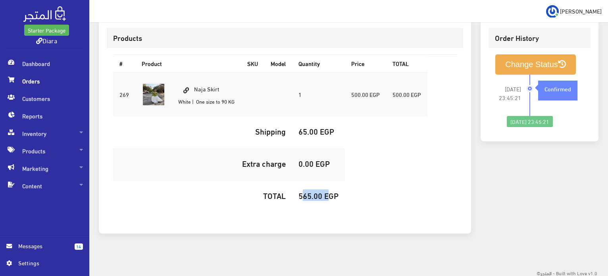
click at [314, 195] on h5 "565.00 EGP" at bounding box center [318, 195] width 40 height 9
copy h5 "565.00"
click at [557, 67] on button "Change Status" at bounding box center [535, 64] width 81 height 20
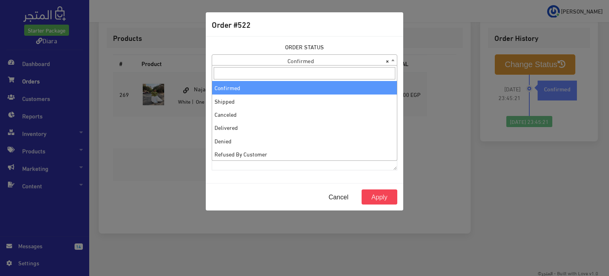
click at [305, 56] on span "× Confirmed" at bounding box center [304, 60] width 185 height 11
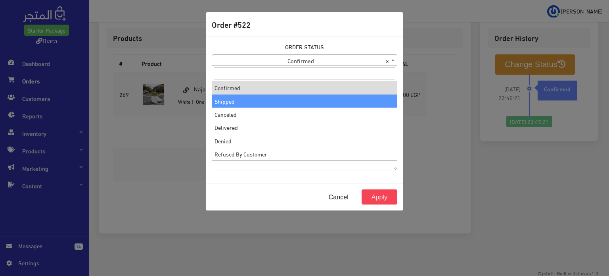
drag, startPoint x: 251, startPoint y: 96, endPoint x: 290, endPoint y: 137, distance: 56.4
select select "2"
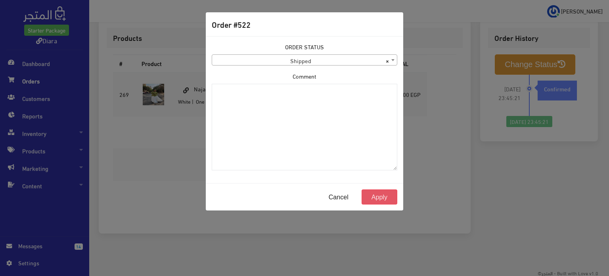
click at [370, 194] on button "Apply" at bounding box center [380, 196] width 36 height 15
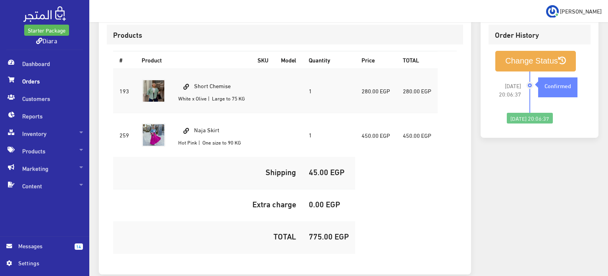
scroll to position [269, 0]
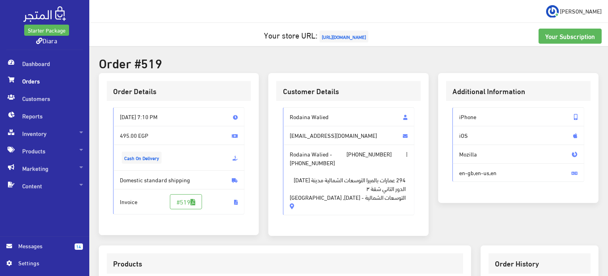
click at [299, 115] on span "Rodaina Walied" at bounding box center [349, 116] width 132 height 19
drag, startPoint x: 299, startPoint y: 115, endPoint x: 303, endPoint y: 207, distance: 92.1
click at [303, 207] on div "Rodaina Walied [EMAIL_ADDRESS][DOMAIN_NAME] Rodaina Walied - [PHONE_NUMBER] | […" at bounding box center [348, 164] width 144 height 127
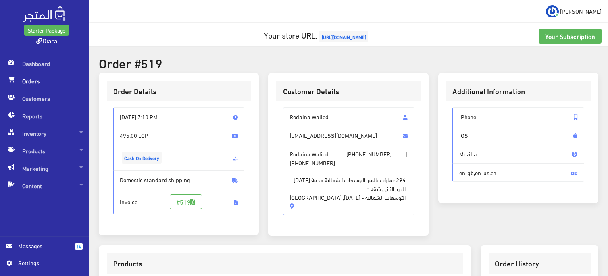
copy div "Rodaina Walied [EMAIL_ADDRESS][DOMAIN_NAME] Rodaina Walied - [PHONE_NUMBER] | […"
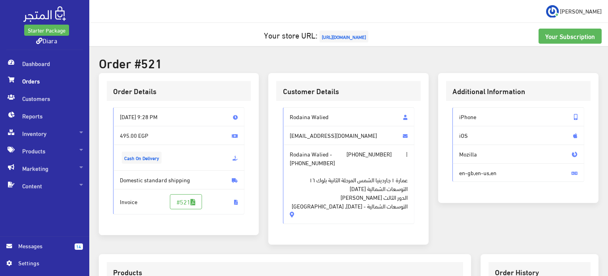
scroll to position [235, 0]
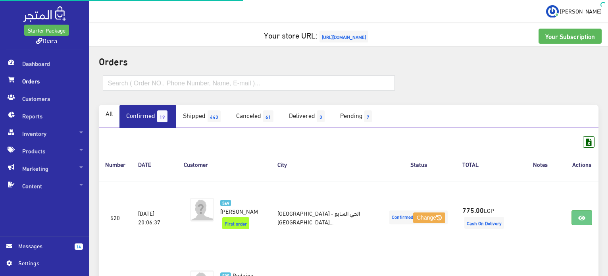
scroll to position [142, 0]
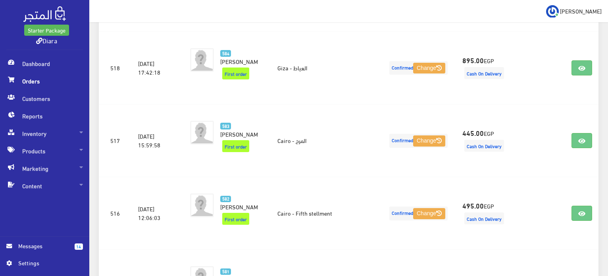
scroll to position [290, 0]
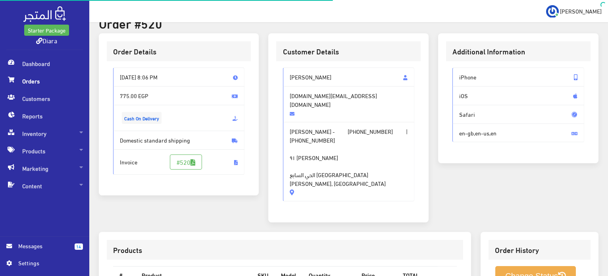
scroll to position [159, 0]
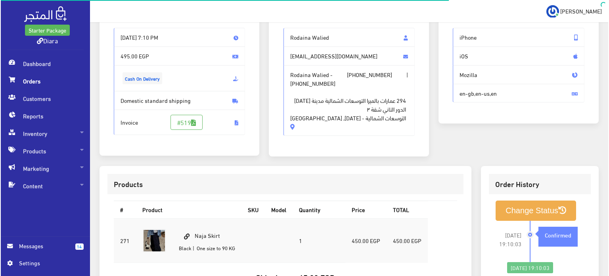
scroll to position [119, 0]
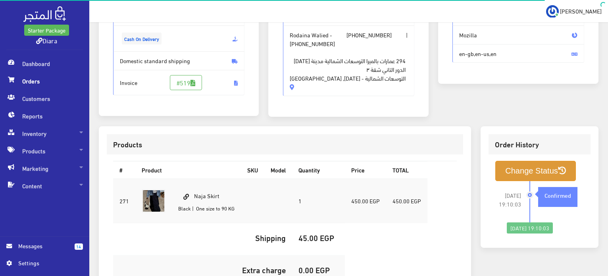
click at [538, 174] on button "Change Status" at bounding box center [535, 171] width 81 height 20
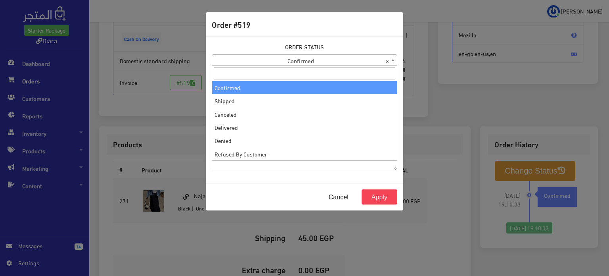
click at [312, 60] on span "× Confirmed" at bounding box center [304, 60] width 185 height 11
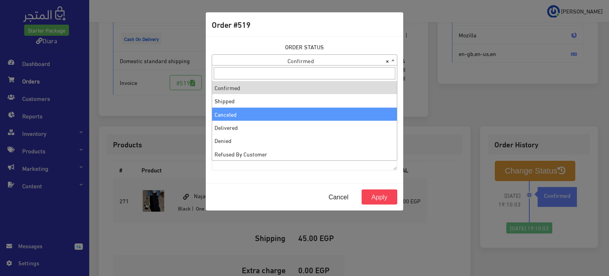
select select "3"
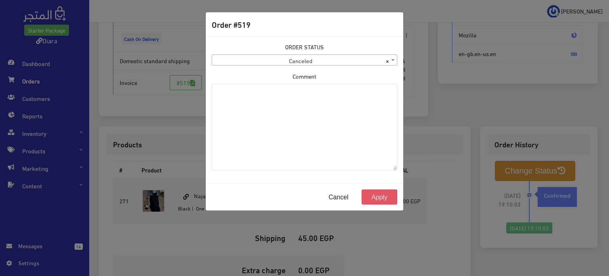
click at [376, 195] on button "Apply" at bounding box center [380, 196] width 36 height 15
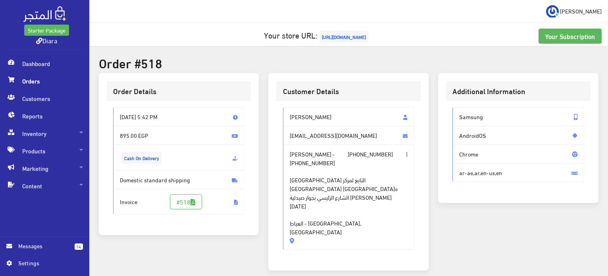
click at [304, 127] on span "[EMAIL_ADDRESS][DOMAIN_NAME]" at bounding box center [349, 135] width 132 height 19
click at [303, 127] on span "[EMAIL_ADDRESS][DOMAIN_NAME]" at bounding box center [349, 135] width 132 height 19
click at [305, 116] on span "Kenzy Ashraf" at bounding box center [349, 116] width 132 height 19
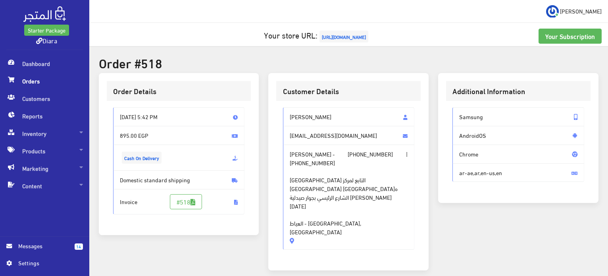
drag, startPoint x: 306, startPoint y: 116, endPoint x: 319, endPoint y: 211, distance: 95.3
click at [319, 211] on div "Kenzy Ashraf kenzya310@gmail.com Kenzy Ashraf - +201120263941 | +201120263941 ك…" at bounding box center [349, 178] width 132 height 142
copy div "Kenzy Ashraf kenzya310@gmail.com Kenzy Ashraf - +201120263941 | +201120263941 ك…"
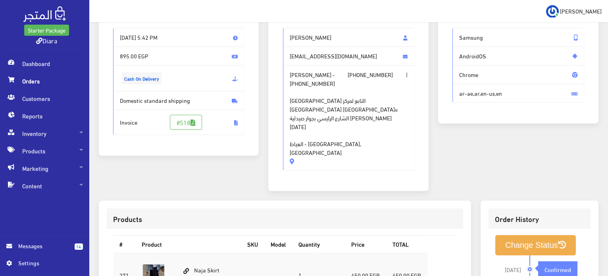
scroll to position [278, 0]
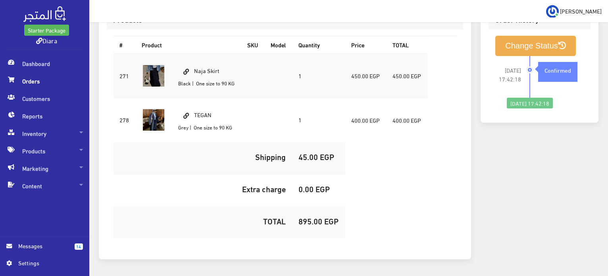
click at [199, 54] on td "Naja Skirt Black | One size to 90 KG" at bounding box center [206, 76] width 69 height 44
click at [200, 54] on td "Naja Skirt Black | One size to 90 KG" at bounding box center [206, 76] width 69 height 44
copy td "Naja Skirt"
click at [202, 98] on td "TEGAN Grey | One size to 90 KG" at bounding box center [206, 120] width 69 height 44
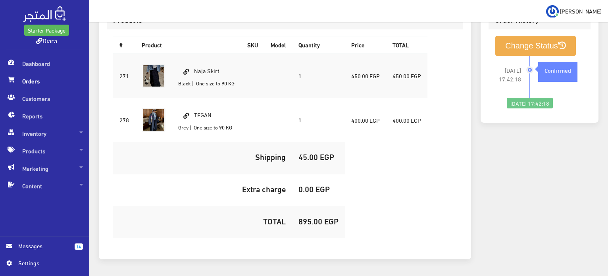
click at [202, 98] on td "TEGAN Grey | One size to 90 KG" at bounding box center [206, 120] width 69 height 44
copy td "TEGAN"
click at [315, 216] on h5 "895.00 EGP" at bounding box center [318, 220] width 40 height 9
copy h5 "895.00"
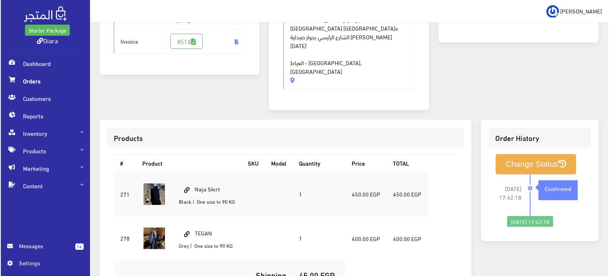
scroll to position [159, 0]
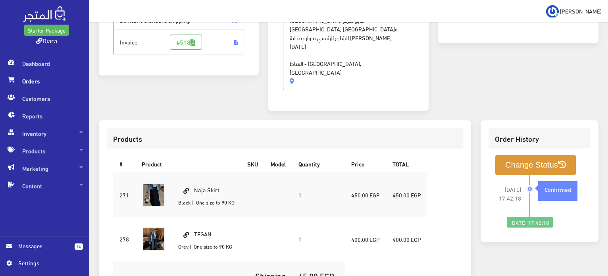
click at [511, 155] on button "Change Status" at bounding box center [535, 165] width 81 height 20
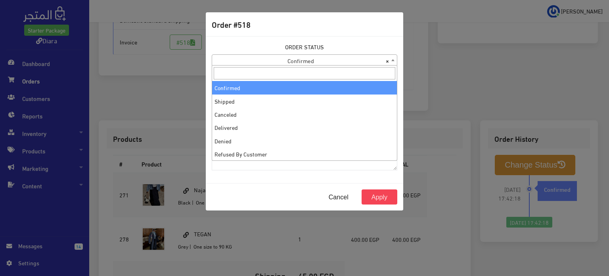
click at [270, 61] on span "× Confirmed" at bounding box center [304, 60] width 185 height 11
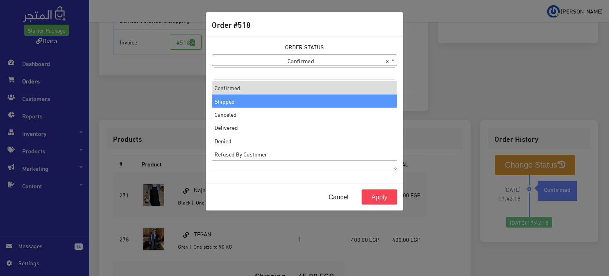
select select "2"
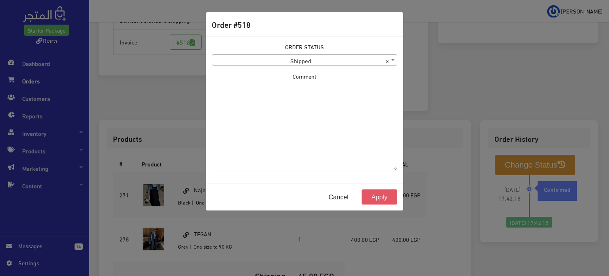
click at [377, 196] on button "Apply" at bounding box center [380, 196] width 36 height 15
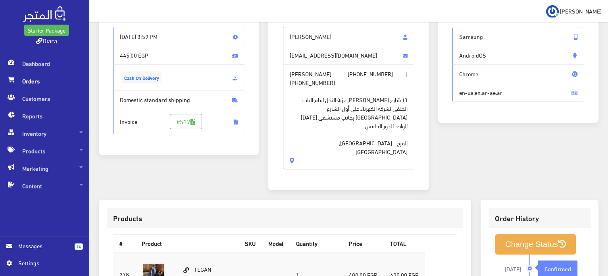
scroll to position [40, 0]
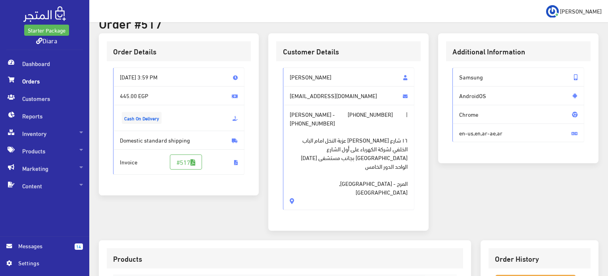
click at [311, 71] on span "[PERSON_NAME]" at bounding box center [349, 76] width 132 height 19
drag, startPoint x: 311, startPoint y: 71, endPoint x: 325, endPoint y: 160, distance: 89.9
click at [328, 165] on div "Mona sayed monasmany764@gmail.com Mona sayed - +201027617557 | +201153376888 ١٦…" at bounding box center [349, 138] width 132 height 142
copy div "Mona sayed monasmany764@gmail.com Mona sayed - +201027617557 | +201153376888 ١٦…"
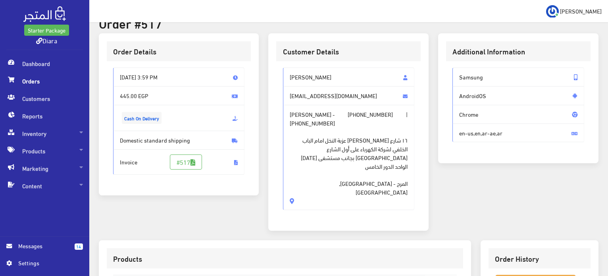
scroll to position [198, 0]
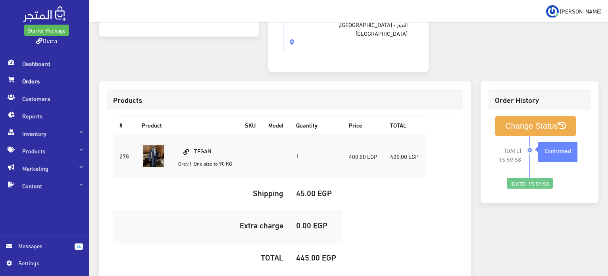
click at [203, 134] on td "TEGAN Grey | One size to 90 KG" at bounding box center [205, 156] width 67 height 44
copy td "TEGAN"
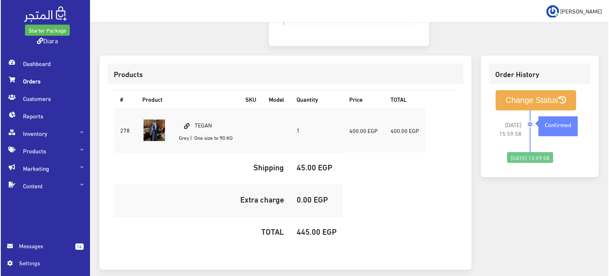
scroll to position [235, 0]
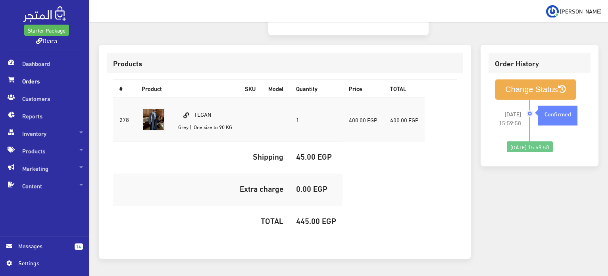
click at [314, 216] on h5 "445.00 EGP" at bounding box center [316, 220] width 40 height 9
copy h5 "445.00"
click at [532, 79] on button "Change Status" at bounding box center [535, 89] width 81 height 20
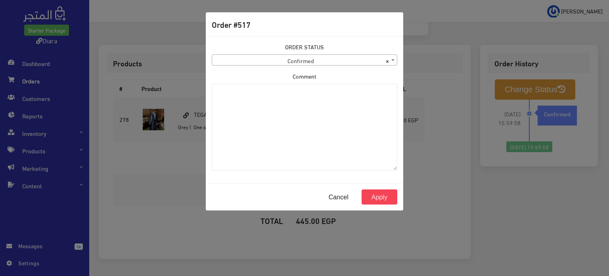
drag, startPoint x: 247, startPoint y: 54, endPoint x: 248, endPoint y: 62, distance: 7.9
click at [248, 55] on span "× Confirmed" at bounding box center [304, 60] width 185 height 11
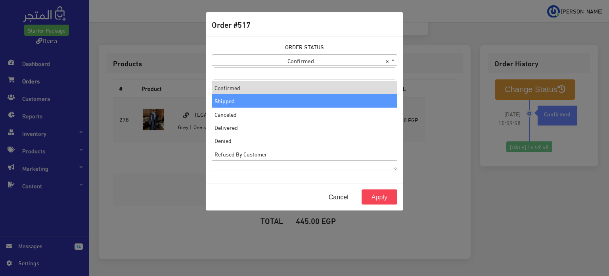
select select "2"
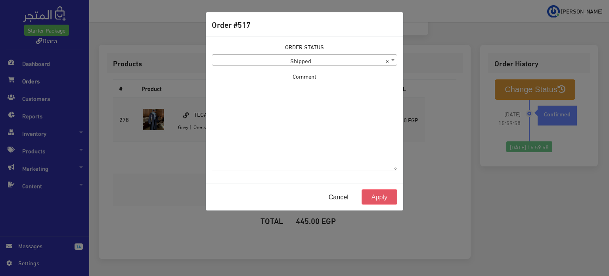
click at [391, 198] on button "Apply" at bounding box center [380, 196] width 36 height 15
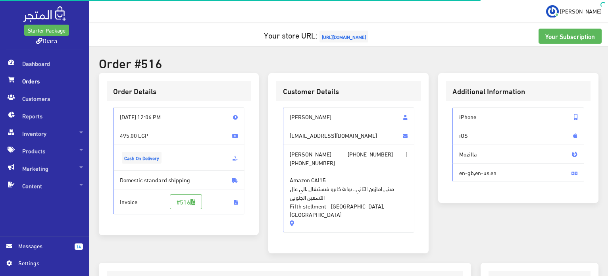
click at [301, 109] on span "[PERSON_NAME]" at bounding box center [349, 116] width 132 height 19
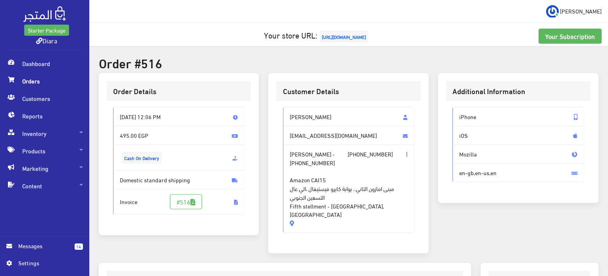
drag, startPoint x: 301, startPoint y: 109, endPoint x: 313, endPoint y: 214, distance: 105.7
click at [313, 214] on div "[PERSON_NAME] [EMAIL_ADDRESS][DOMAIN_NAME] [PERSON_NAME] - [PHONE_NUMBER] | [PH…" at bounding box center [349, 169] width 132 height 125
copy div "[PERSON_NAME] [EMAIL_ADDRESS][DOMAIN_NAME] [PERSON_NAME] - [PHONE_NUMBER] | [PH…"
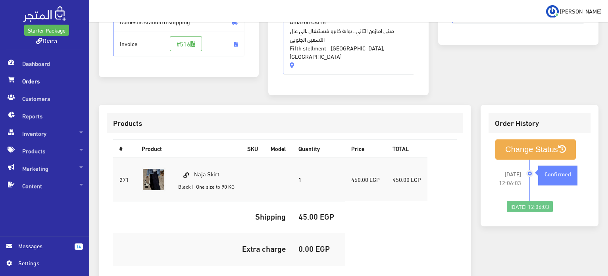
scroll to position [159, 0]
click at [195, 168] on td "Naja Skirt Black | One size to 90 KG" at bounding box center [206, 178] width 69 height 44
drag, startPoint x: 195, startPoint y: 168, endPoint x: 205, endPoint y: 169, distance: 10.0
click at [205, 169] on td "Naja Skirt Black | One size to 90 KG" at bounding box center [206, 178] width 69 height 44
click at [204, 169] on td "Naja Skirt Black | One size to 90 KG" at bounding box center [206, 178] width 69 height 44
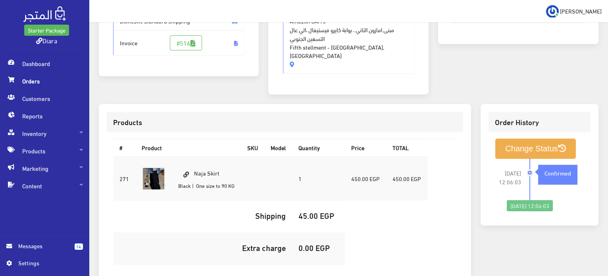
click at [204, 169] on td "Naja Skirt Black | One size to 90 KG" at bounding box center [206, 178] width 69 height 44
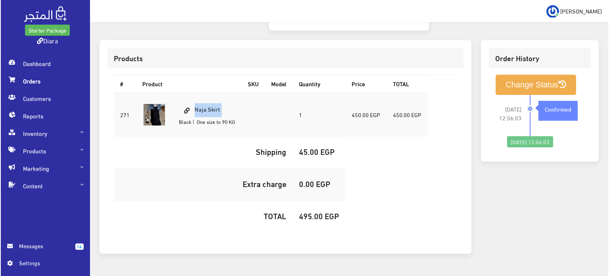
scroll to position [235, 0]
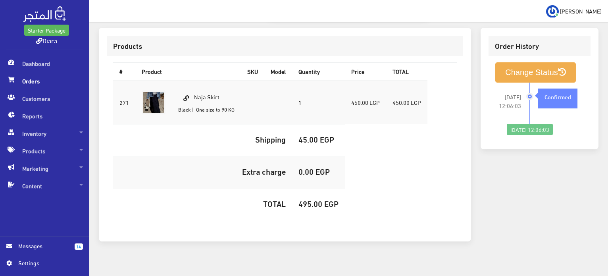
click at [308, 199] on h5 "495.00 EGP" at bounding box center [318, 203] width 40 height 9
copy h5 "495.00"
click at [549, 69] on button "Change Status" at bounding box center [535, 72] width 81 height 20
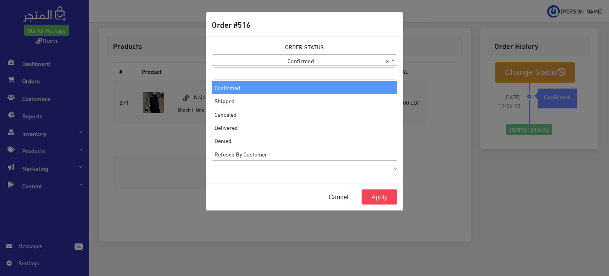
click at [313, 65] on span "× Confirmed" at bounding box center [304, 60] width 185 height 11
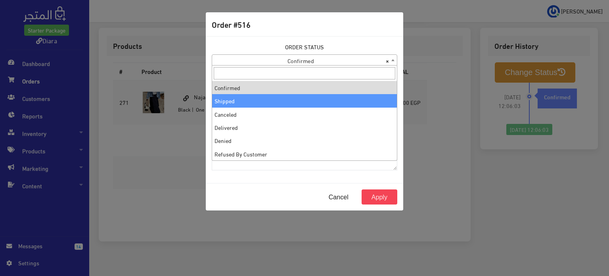
select select "2"
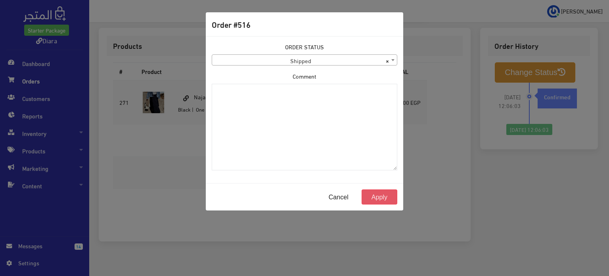
click at [375, 198] on button "Apply" at bounding box center [380, 196] width 36 height 15
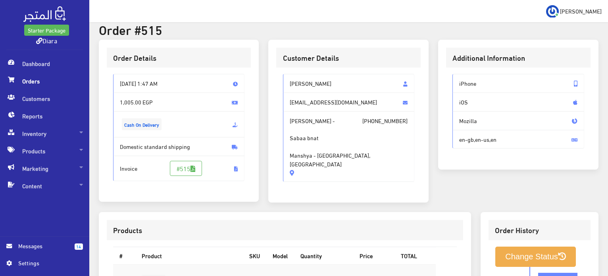
scroll to position [31, 0]
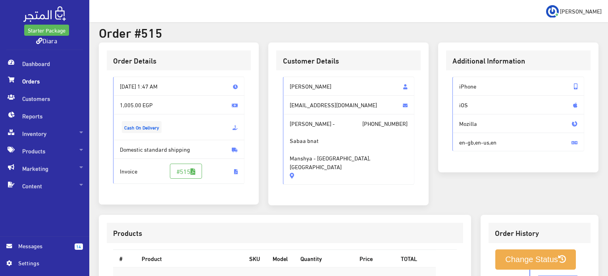
click at [309, 87] on span "Fatma mustafa" at bounding box center [349, 86] width 132 height 19
drag, startPoint x: 309, startPoint y: 87, endPoint x: 309, endPoint y: 155, distance: 68.2
click at [310, 157] on div "Fatma mustafa Fatmamustafa186@yahoo.com Fatma mustafa - +201277663516 Sabaa bna…" at bounding box center [349, 131] width 132 height 108
copy div "Fatma mustafa Fatmamustafa186@yahoo.com Fatma mustafa - +201277663516 Sabaa bna…"
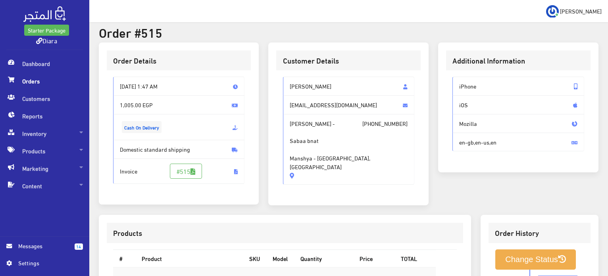
scroll to position [269, 0]
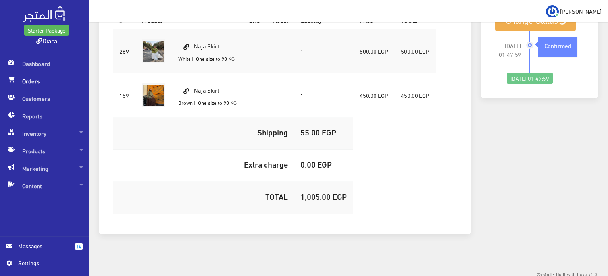
click at [198, 45] on td "Naja Skirt White | One size to 90 KG" at bounding box center [207, 51] width 71 height 44
copy td "Naja Skirt"
click at [307, 195] on h5 "1,005.00 EGP" at bounding box center [323, 196] width 46 height 9
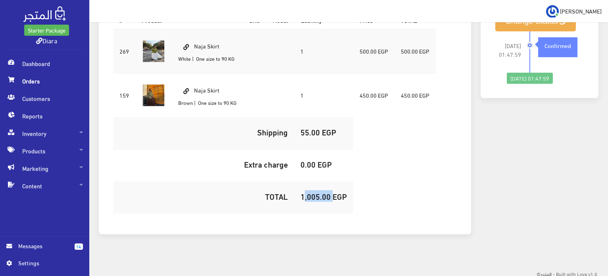
click at [307, 195] on h5 "1,005.00 EGP" at bounding box center [323, 196] width 46 height 9
copy h5 "1,005.00"
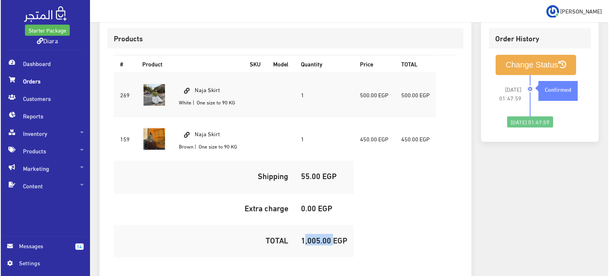
scroll to position [110, 0]
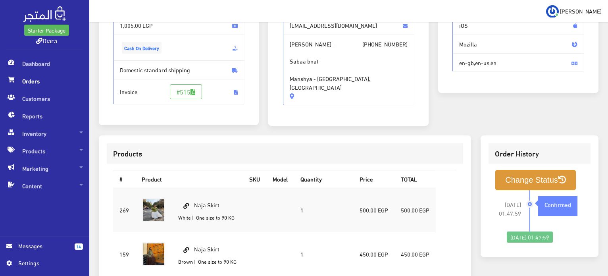
click at [529, 179] on button "Change Status" at bounding box center [535, 180] width 81 height 20
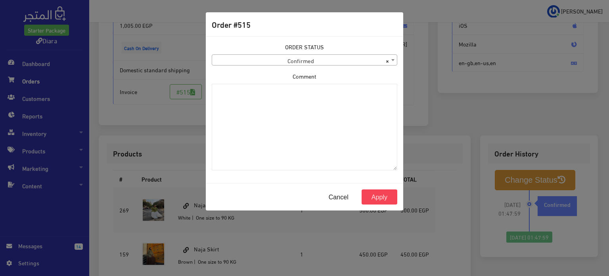
click at [303, 48] on label "ORDER STATUS" at bounding box center [304, 46] width 39 height 9
click at [303, 65] on body "Starter Package Diara Dashboard Orders 14" at bounding box center [304, 163] width 609 height 547
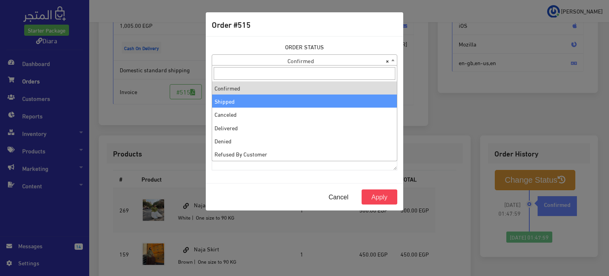
select select "2"
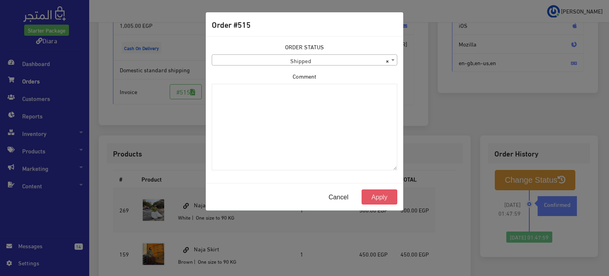
click at [374, 197] on button "Apply" at bounding box center [380, 196] width 36 height 15
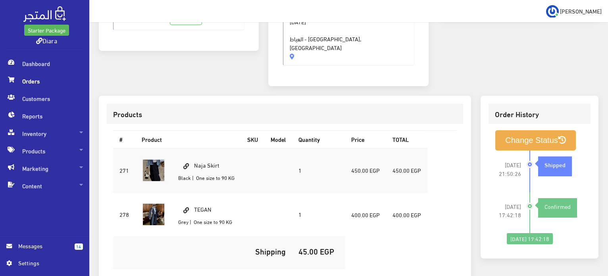
scroll to position [238, 0]
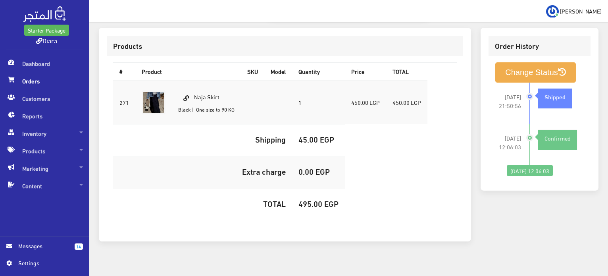
scroll to position [76, 0]
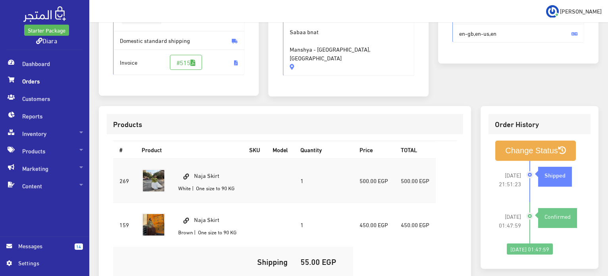
scroll to position [269, 0]
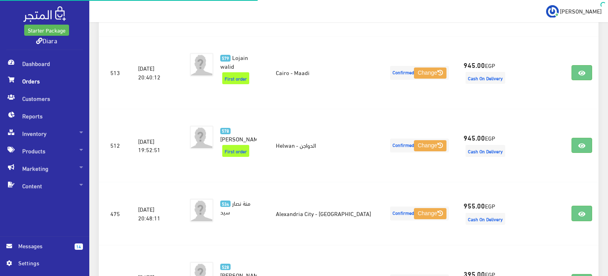
scroll to position [290, 0]
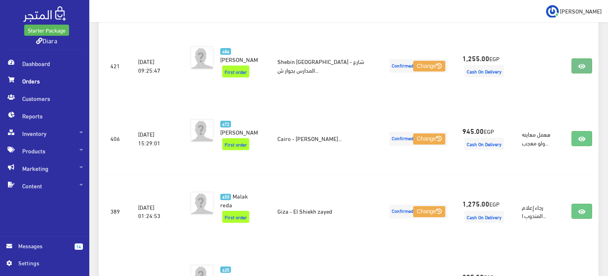
scroll to position [727, 0]
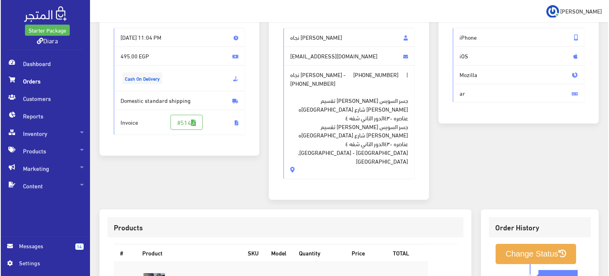
scroll to position [79, 0]
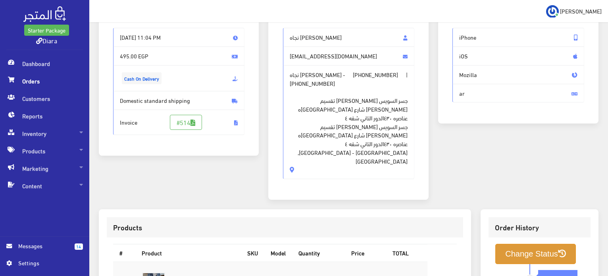
click at [532, 244] on button "Change Status" at bounding box center [535, 254] width 81 height 20
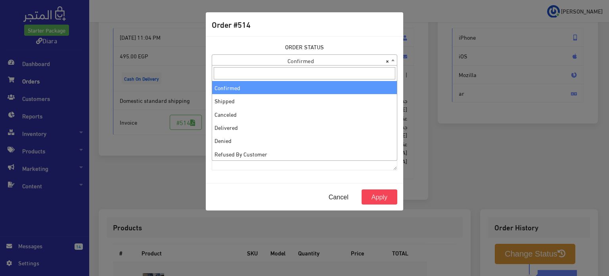
click at [330, 59] on span "× Confirmed" at bounding box center [304, 60] width 185 height 11
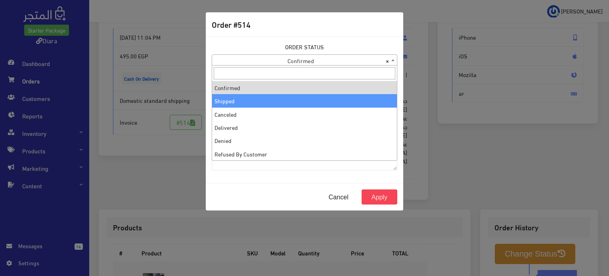
select select "2"
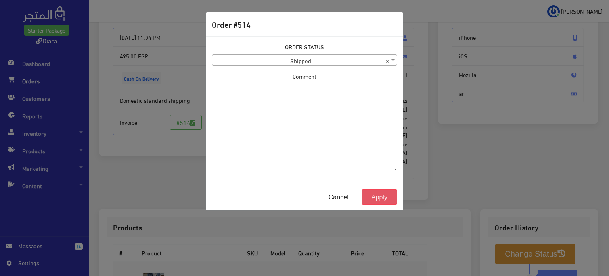
click at [378, 188] on div "Cancel Apply" at bounding box center [305, 196] width 198 height 27
click at [378, 196] on button "Apply" at bounding box center [380, 196] width 36 height 15
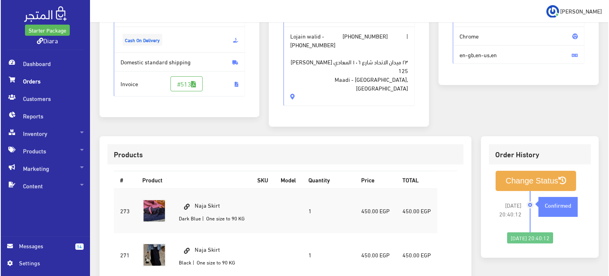
scroll to position [119, 0]
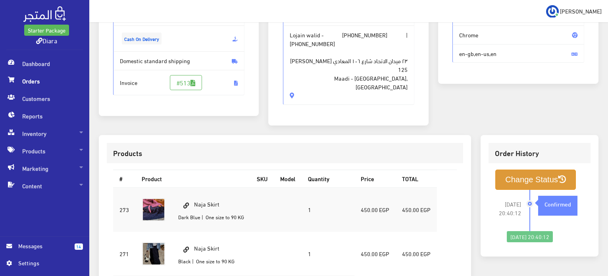
click at [535, 175] on button "Change Status" at bounding box center [535, 179] width 81 height 20
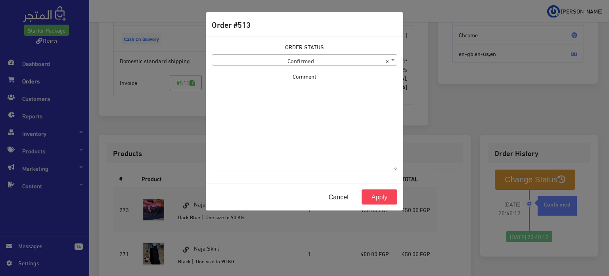
click at [289, 51] on div "ORDER STATUS Confirmed Shipped Canceled Delivered Denied Refused By Customer Pe…" at bounding box center [305, 53] width 186 height 23
click at [290, 58] on span "× Confirmed" at bounding box center [304, 60] width 185 height 11
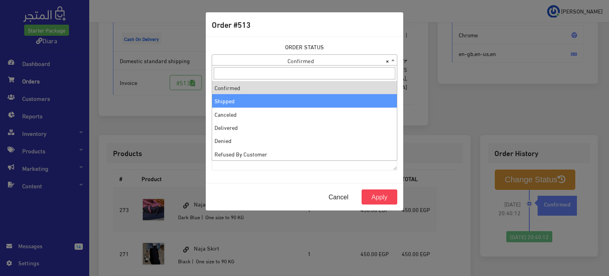
select select "2"
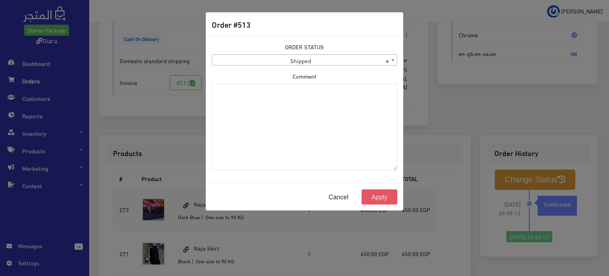
drag, startPoint x: 388, startPoint y: 195, endPoint x: 232, endPoint y: 12, distance: 240.4
click at [388, 194] on button "Apply" at bounding box center [380, 196] width 36 height 15
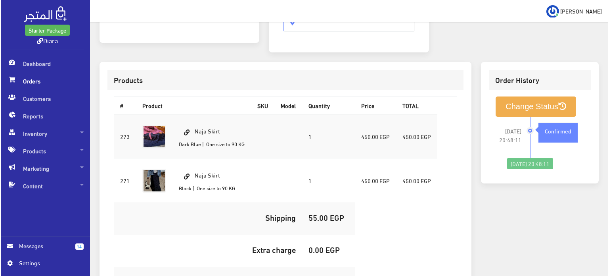
scroll to position [198, 0]
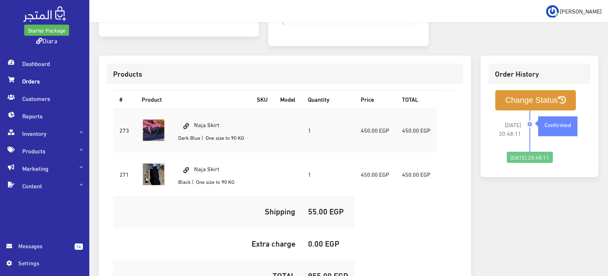
click at [516, 96] on button "Change Status" at bounding box center [535, 100] width 81 height 20
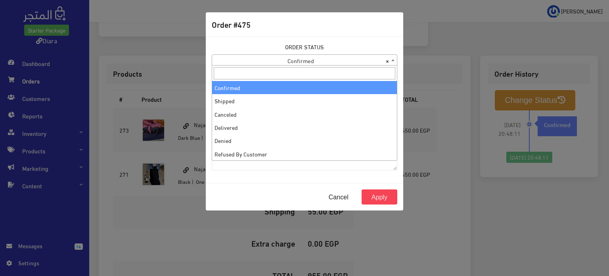
click at [324, 59] on span "× Confirmed" at bounding box center [304, 60] width 185 height 11
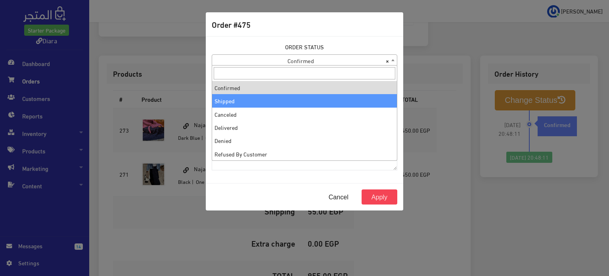
select select "2"
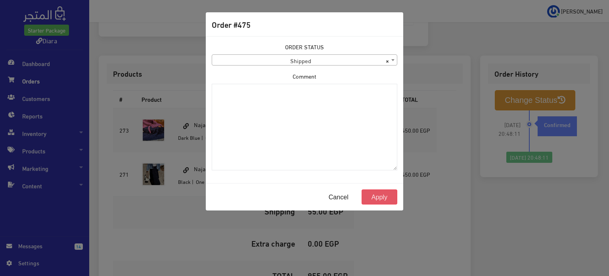
click at [379, 196] on button "Apply" at bounding box center [380, 196] width 36 height 15
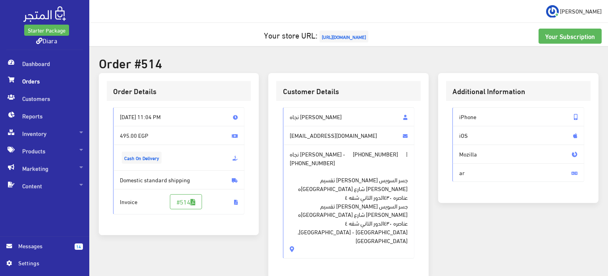
click at [301, 106] on div "نجاه [PERSON_NAME] [EMAIL_ADDRESS][DOMAIN_NAME] [PERSON_NAME] - [PHONE_NUMBER] …" at bounding box center [348, 186] width 144 height 170
drag, startPoint x: 301, startPoint y: 106, endPoint x: 338, endPoint y: 232, distance: 132.3
click at [338, 232] on div "نجاه [PERSON_NAME] [EMAIL_ADDRESS][DOMAIN_NAME] [PERSON_NAME] - [PHONE_NUMBER] …" at bounding box center [348, 186] width 144 height 170
copy div "نجاه سيد علي [EMAIL_ADDRESS][DOMAIN_NAME] نجاه [PERSON_NAME] - [PHONE_NUMBER] |…"
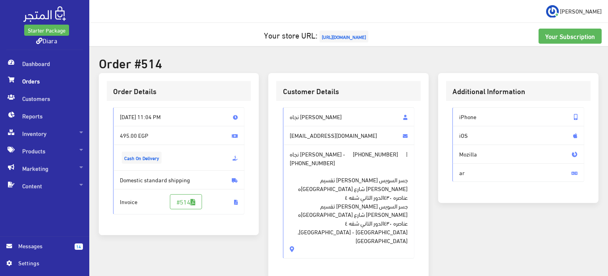
scroll to position [159, 0]
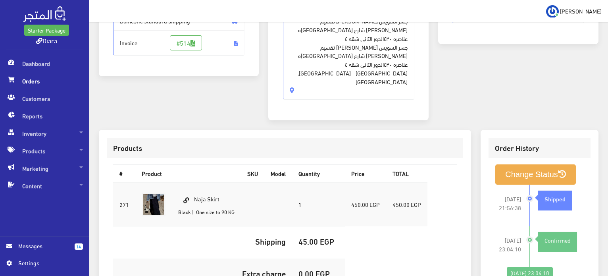
click at [217, 182] on td "Naja Skirt Black | One size to 90 KG" at bounding box center [206, 204] width 69 height 44
copy td "Naja Skirt"
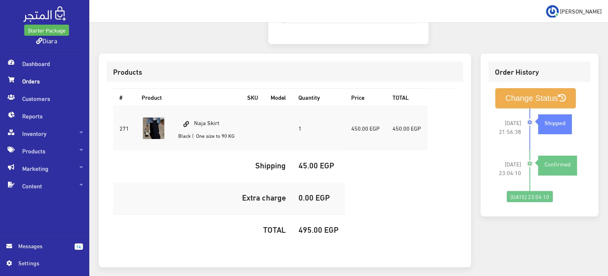
click at [306, 225] on h5 "495.00 EGP" at bounding box center [318, 229] width 40 height 9
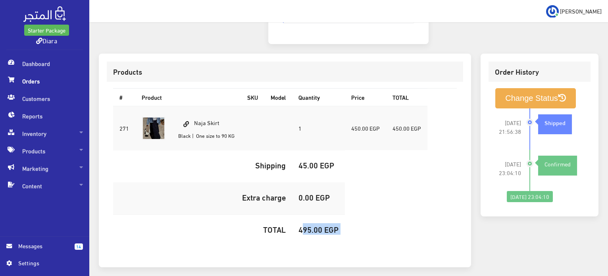
click at [305, 225] on h5 "495.00 EGP" at bounding box center [318, 229] width 40 height 9
click at [309, 225] on h5 "495.00 EGP" at bounding box center [318, 229] width 40 height 9
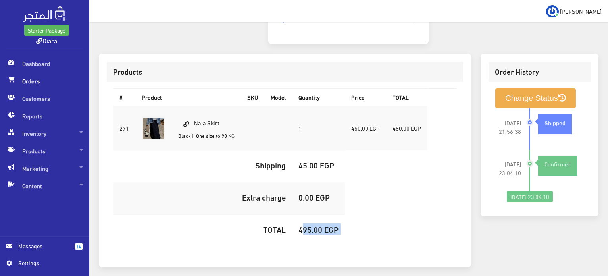
click at [307, 225] on h5 "495.00 EGP" at bounding box center [318, 229] width 40 height 9
copy h5 "495.00"
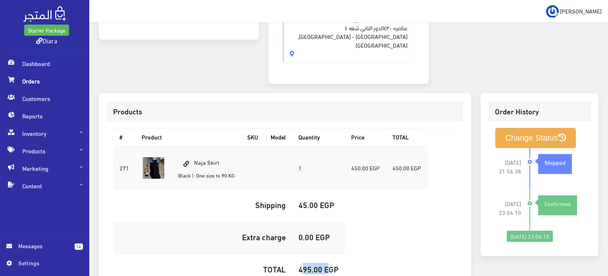
scroll to position [0, 0]
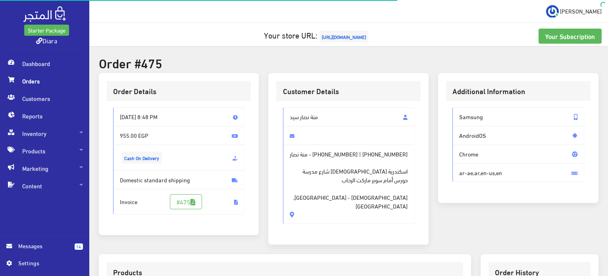
click at [318, 123] on span "منة نصار سيد" at bounding box center [349, 116] width 132 height 19
click at [319, 123] on span "منة نصار سيد" at bounding box center [349, 116] width 132 height 19
click at [317, 116] on span "منة نصار سيد" at bounding box center [349, 116] width 132 height 19
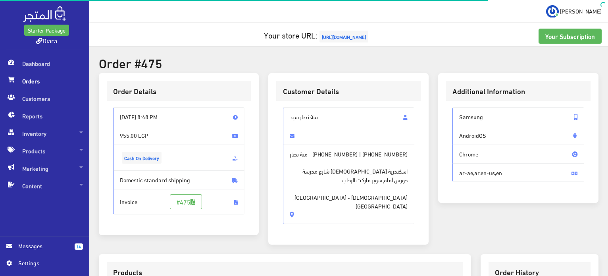
click at [317, 116] on span "منة نصار سيد" at bounding box center [349, 116] width 132 height 19
drag, startPoint x: 317, startPoint y: 116, endPoint x: 323, endPoint y: 206, distance: 90.2
click at [323, 206] on div "منة نصار سيد منة نصار - [PHONE_NUMBER] | [PHONE_NUMBER] اسكندرية [DEMOGRAPHIC_D…" at bounding box center [349, 165] width 132 height 117
copy div "منة نصار سيد منة نصار - [PHONE_NUMBER] | [PHONE_NUMBER] اسكندرية المندرة شارع […"
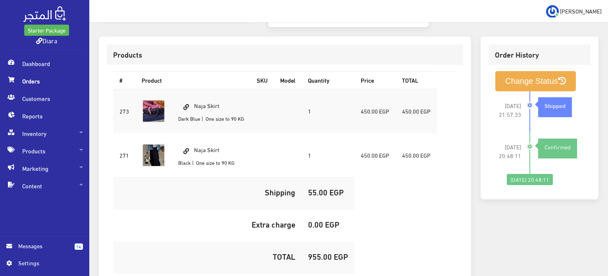
scroll to position [270, 0]
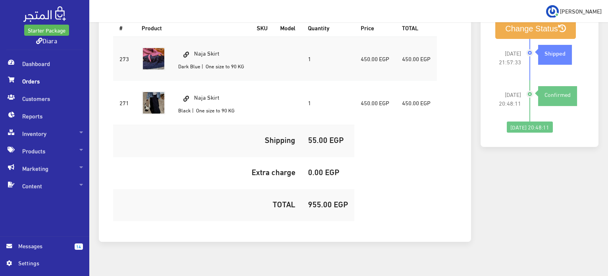
click at [203, 47] on td "Naja Skirt Dark Blue | One size to 90 KG" at bounding box center [211, 58] width 79 height 44
copy td "Naja Skirt"
click at [311, 199] on h5 "955.00 EGP" at bounding box center [328, 203] width 40 height 9
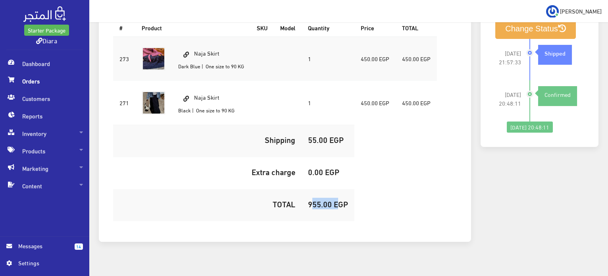
click at [311, 199] on h5 "955.00 EGP" at bounding box center [328, 203] width 40 height 9
copy h5 "955.00"
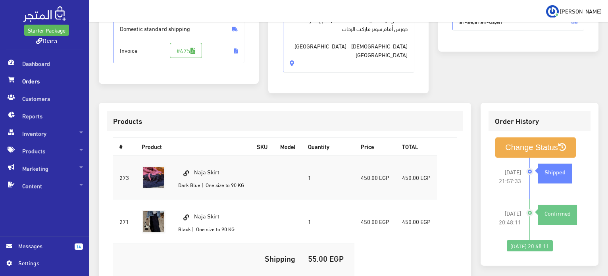
scroll to position [159, 0]
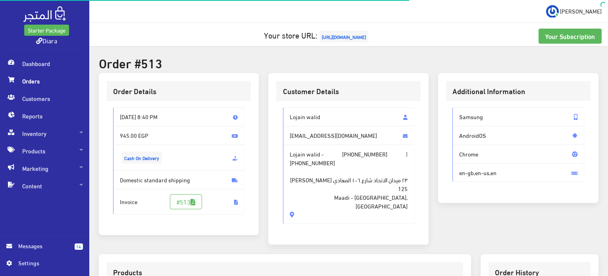
click at [307, 116] on span "Lojain walid" at bounding box center [349, 116] width 132 height 19
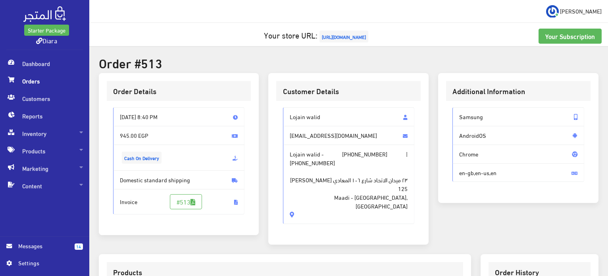
click at [307, 116] on span "Lojain walid" at bounding box center [349, 116] width 132 height 19
drag, startPoint x: 317, startPoint y: 192, endPoint x: 321, endPoint y: 200, distance: 8.5
click at [321, 200] on div "Lojain walid lojain17thabet@gmail.com Lojain walid - +201094162244 | +201226261…" at bounding box center [349, 165] width 132 height 117
copy div "Lojain walid lojain17thabet@gmail.com Lojain walid - +201094162244 | +201226261…"
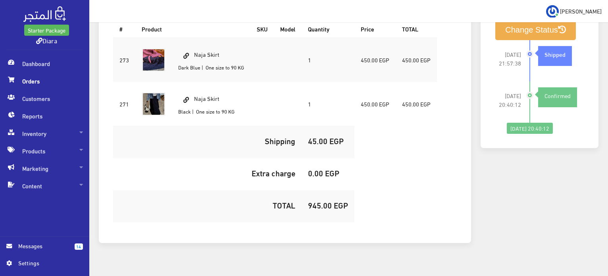
click at [208, 50] on td "Naja Skirt Dark Blue | One size to 90 KG" at bounding box center [211, 60] width 79 height 44
copy td "Naja Skirt"
click at [321, 200] on h5 "945.00 EGP" at bounding box center [328, 204] width 40 height 9
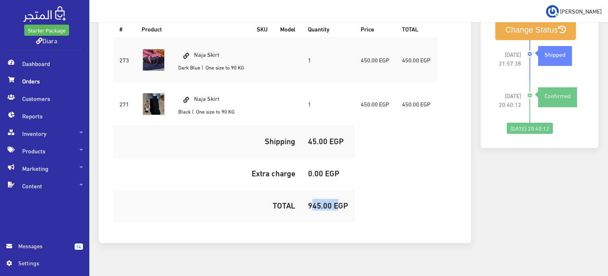
click at [321, 200] on h5 "945.00 EGP" at bounding box center [328, 204] width 40 height 9
copy h5 "945.00"
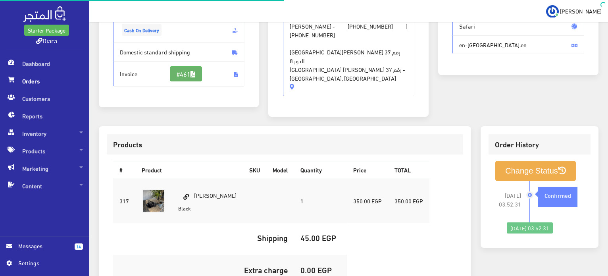
scroll to position [243, 0]
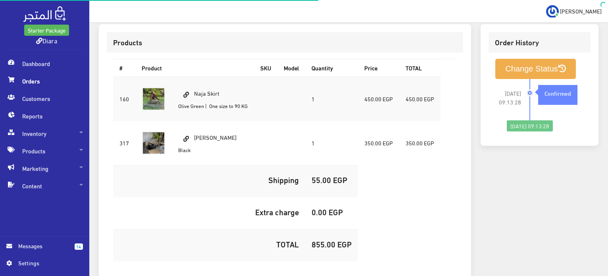
scroll to position [287, 0]
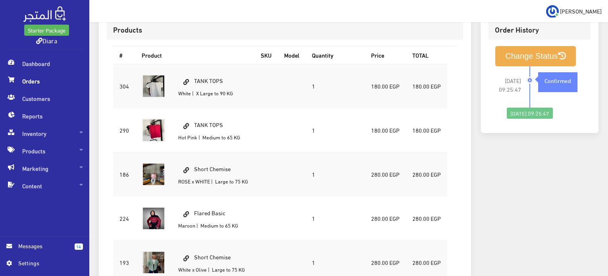
scroll to position [278, 0]
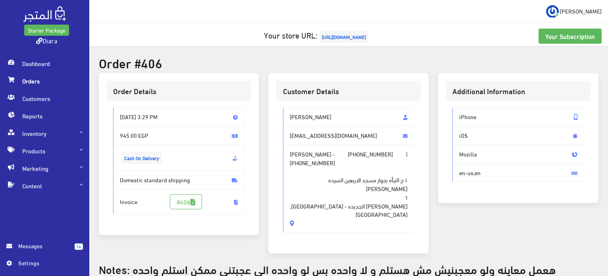
click at [292, 116] on span "[PERSON_NAME]" at bounding box center [349, 116] width 132 height 19
drag, startPoint x: 292, startPoint y: 116, endPoint x: 292, endPoint y: 223, distance: 107.1
click at [292, 223] on div "Customer Details [PERSON_NAME] [EMAIL_ADDRESS][DOMAIN_NAME] [PERSON_NAME] - [PH…" at bounding box center [348, 163] width 160 height 180
copy div "Zainabmohamed mohamed [EMAIL_ADDRESS][DOMAIN_NAME] Zainabmohamed mohamed - [PHO…"
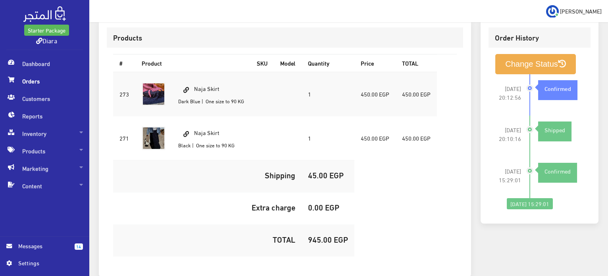
scroll to position [292, 0]
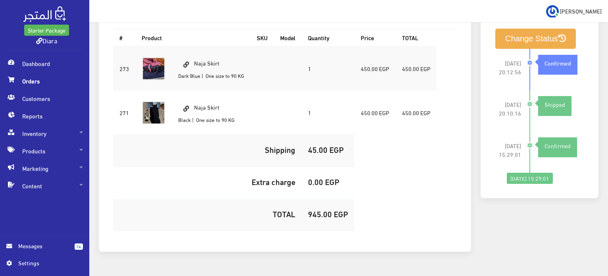
click at [203, 46] on td "Naja Skirt Dark Blue | One size to 90 KG" at bounding box center [211, 68] width 79 height 44
copy td "Naja Skirt"
click at [322, 209] on h5 "945.00 EGP" at bounding box center [328, 213] width 40 height 9
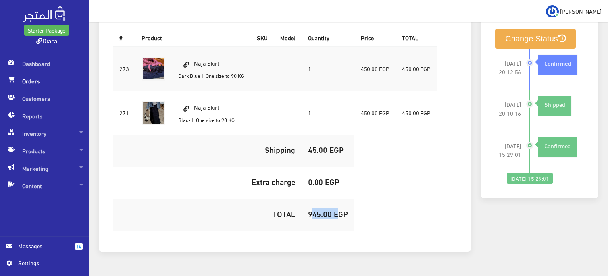
click at [322, 209] on h5 "945.00 EGP" at bounding box center [328, 213] width 40 height 9
copy h5 "945.00"
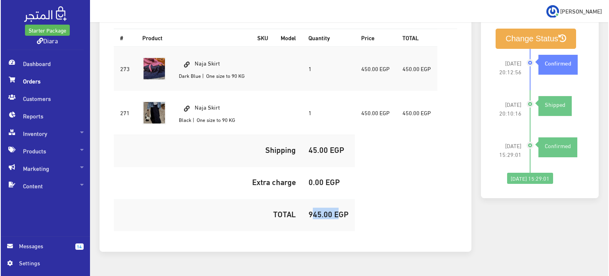
scroll to position [173, 0]
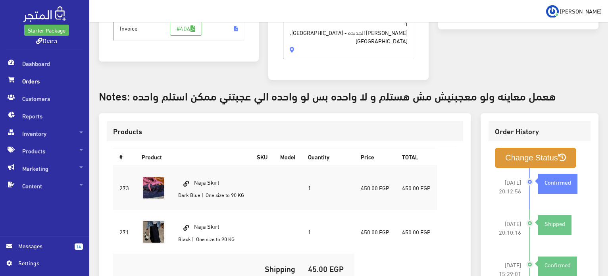
click at [532, 148] on button "Change Status" at bounding box center [535, 158] width 81 height 20
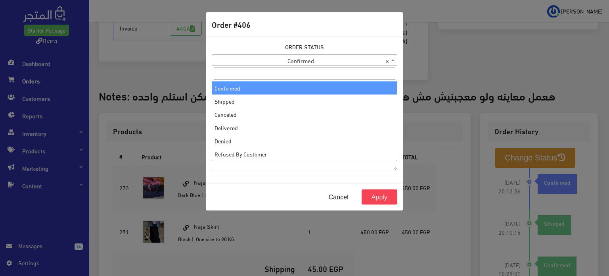
click at [328, 61] on span "× Confirmed" at bounding box center [304, 60] width 185 height 11
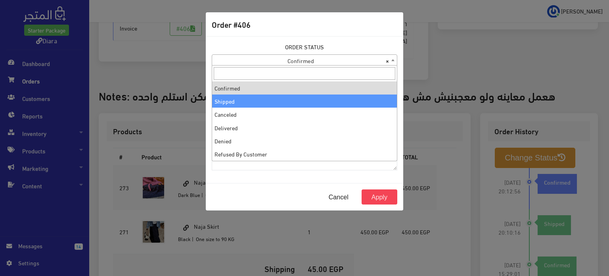
select select "2"
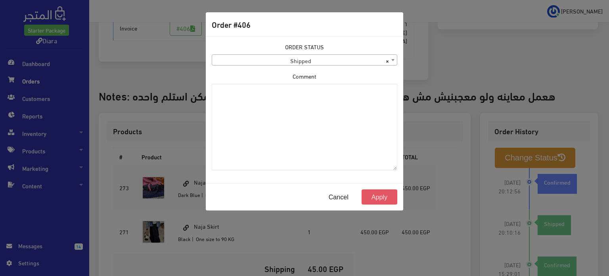
click at [381, 193] on button "Apply" at bounding box center [380, 196] width 36 height 15
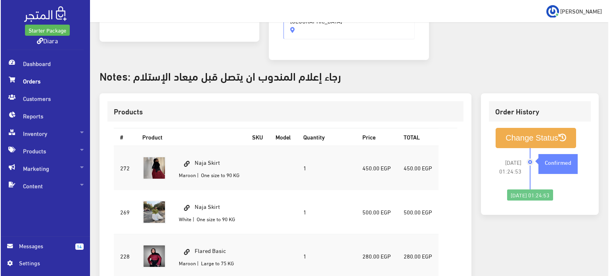
scroll to position [219, 0]
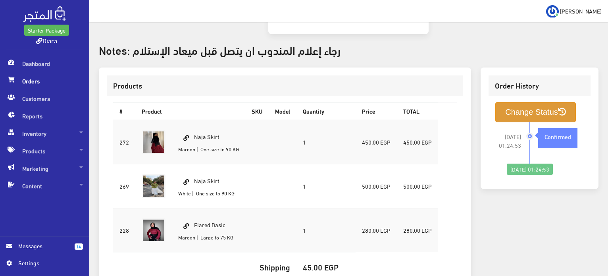
click at [512, 102] on button "Change Status" at bounding box center [535, 112] width 81 height 20
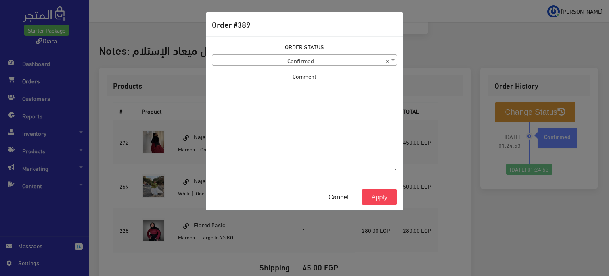
click at [317, 65] on body "Starter Package Diara Dashboard Orders 14" at bounding box center [304, 97] width 609 height 632
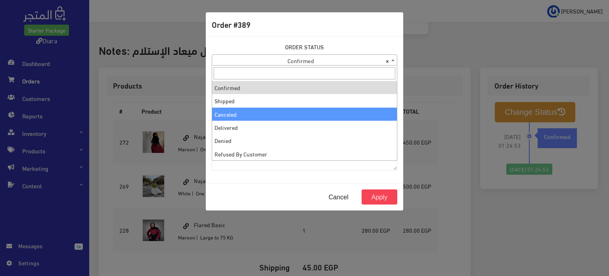
select select "3"
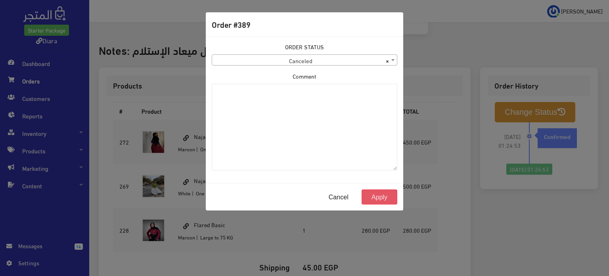
click at [374, 192] on button "Apply" at bounding box center [380, 196] width 36 height 15
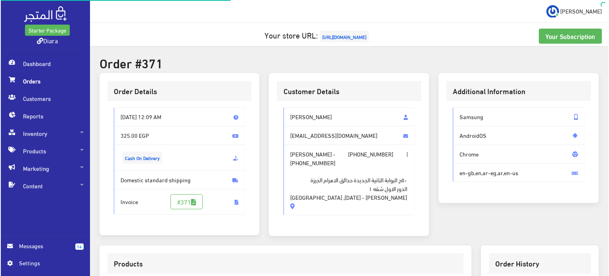
scroll to position [225, 0]
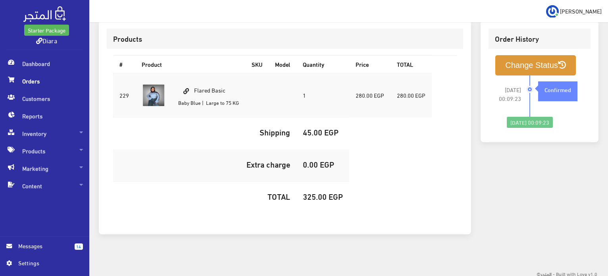
click at [525, 61] on button "Change Status" at bounding box center [535, 65] width 81 height 20
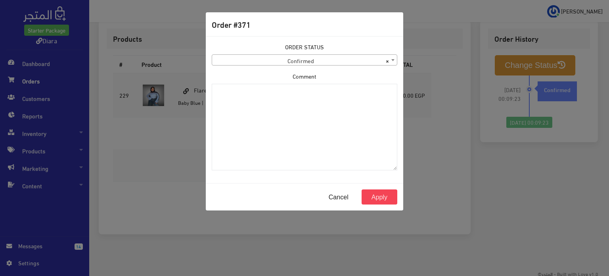
click at [354, 55] on span "× Confirmed" at bounding box center [304, 60] width 185 height 11
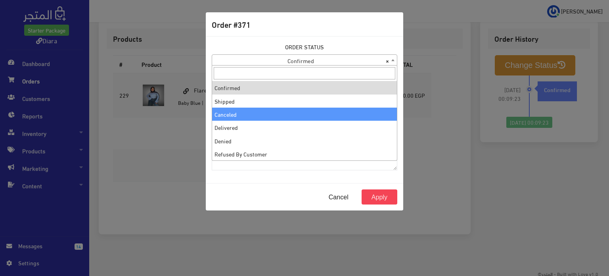
drag, startPoint x: 244, startPoint y: 110, endPoint x: 250, endPoint y: 117, distance: 9.3
select select "3"
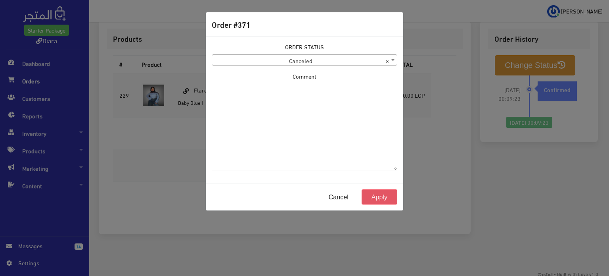
click at [385, 196] on button "Apply" at bounding box center [380, 196] width 36 height 15
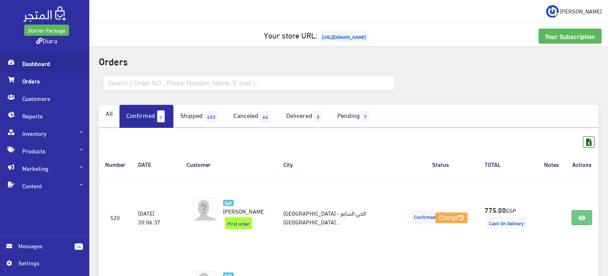
click at [44, 65] on span "Dashboard" at bounding box center [44, 63] width 77 height 17
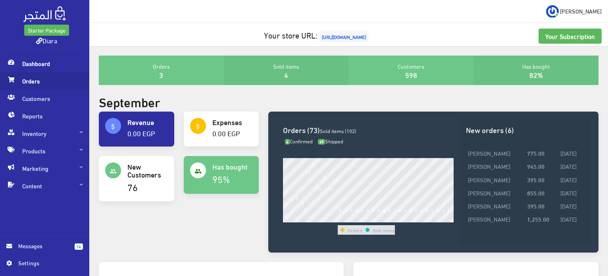
click at [43, 82] on span "Orders" at bounding box center [44, 80] width 77 height 17
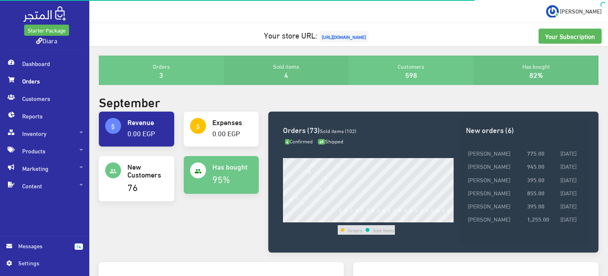
click at [38, 78] on span "Orders" at bounding box center [44, 80] width 77 height 17
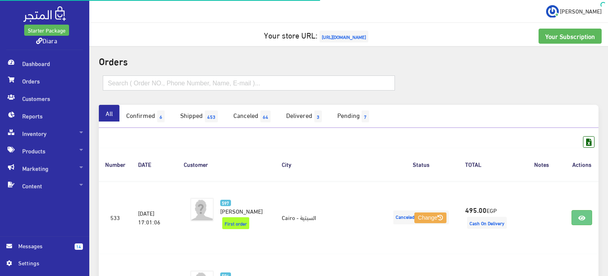
click at [131, 77] on input "text" at bounding box center [249, 82] width 292 height 15
paste input "01148706635"
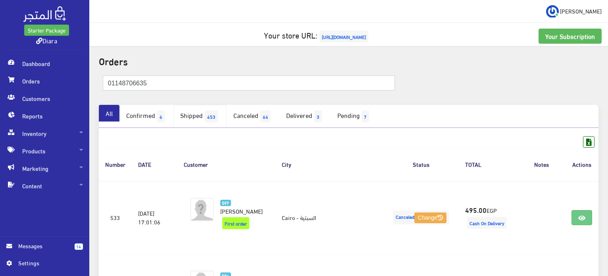
type input "01148706635"
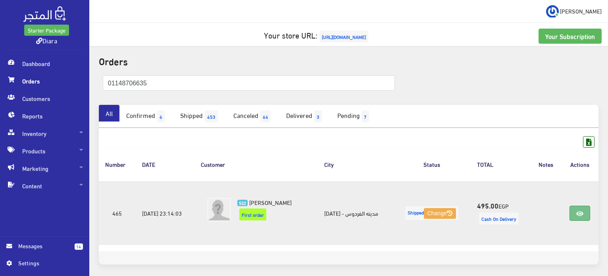
click at [577, 213] on link at bounding box center [579, 212] width 21 height 15
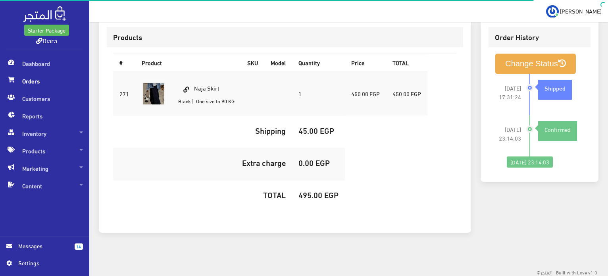
scroll to position [235, 0]
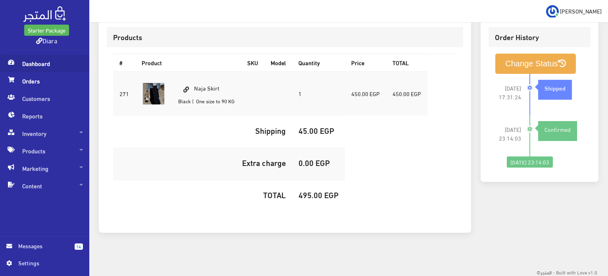
click at [33, 58] on span "Dashboard" at bounding box center [44, 63] width 77 height 17
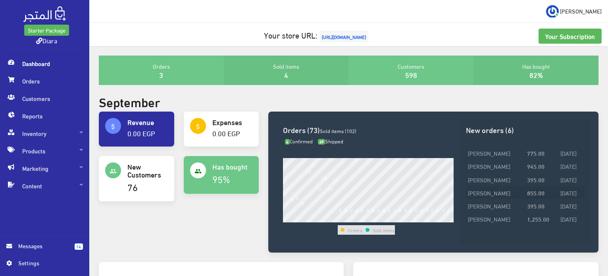
click at [506, 199] on td "Nada Abdelmoneim Abd ElRahman" at bounding box center [495, 192] width 59 height 13
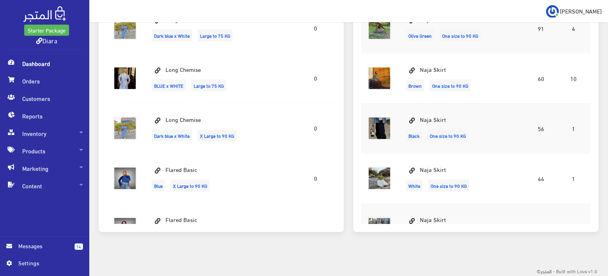
scroll to position [311, 0]
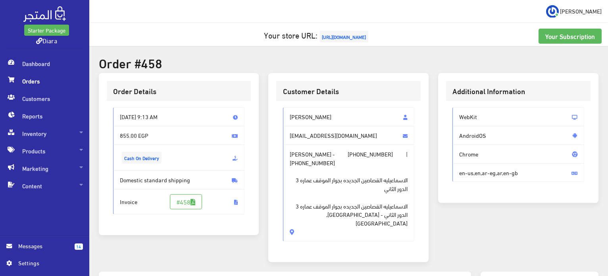
click at [506, 226] on div "Additional Information WebKit AndroidOS Chrome en-us,en,[GEOGRAPHIC_DATA],[GEOG…" at bounding box center [518, 172] width 170 height 198
